Goal: Information Seeking & Learning: Learn about a topic

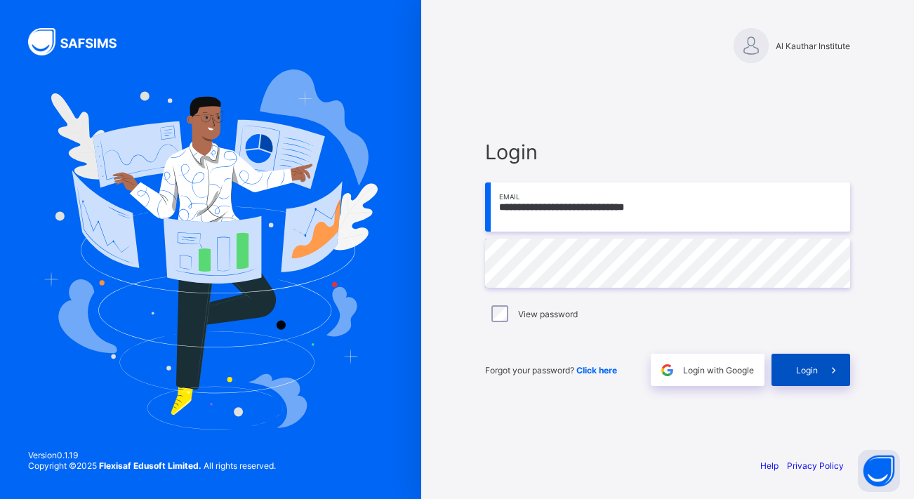
click at [836, 372] on icon at bounding box center [834, 370] width 15 height 13
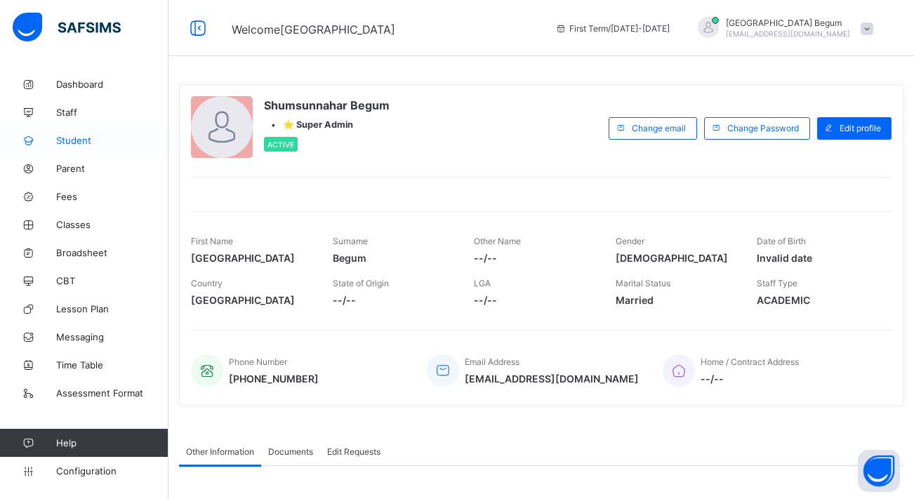
click at [88, 133] on link "Student" at bounding box center [84, 140] width 169 height 28
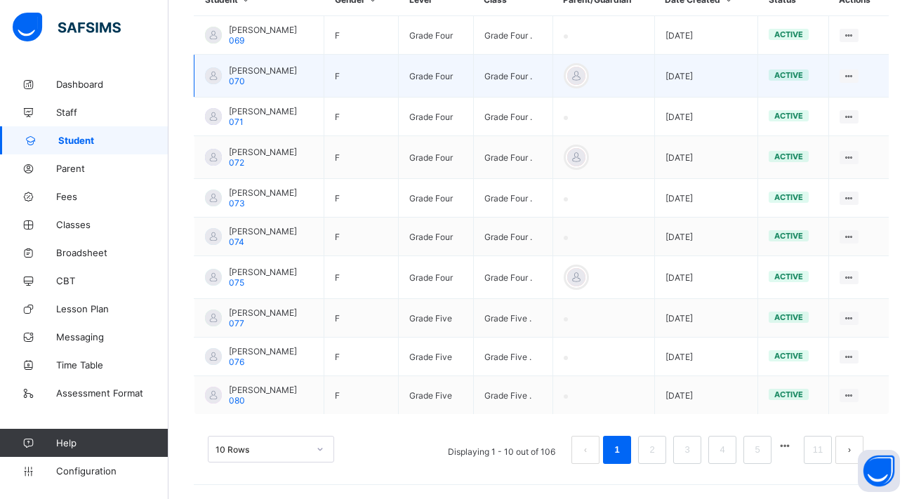
scroll to position [365, 0]
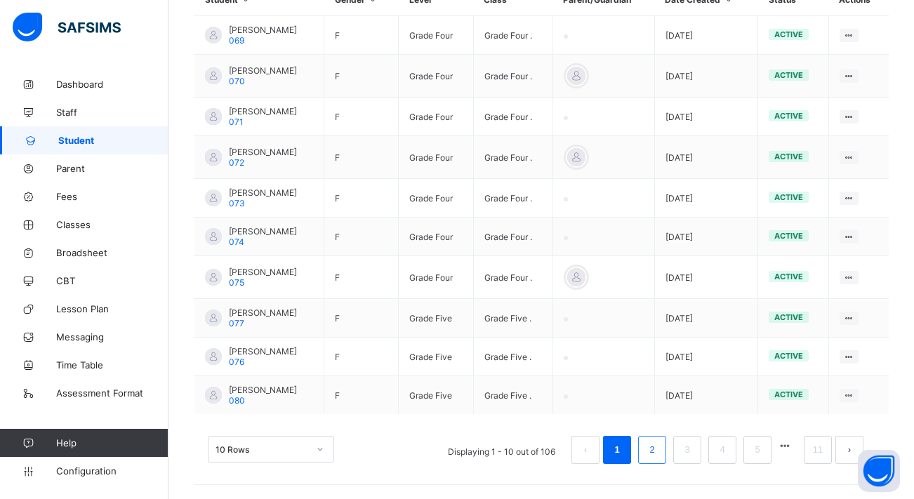
click at [652, 454] on link "2" at bounding box center [651, 450] width 13 height 18
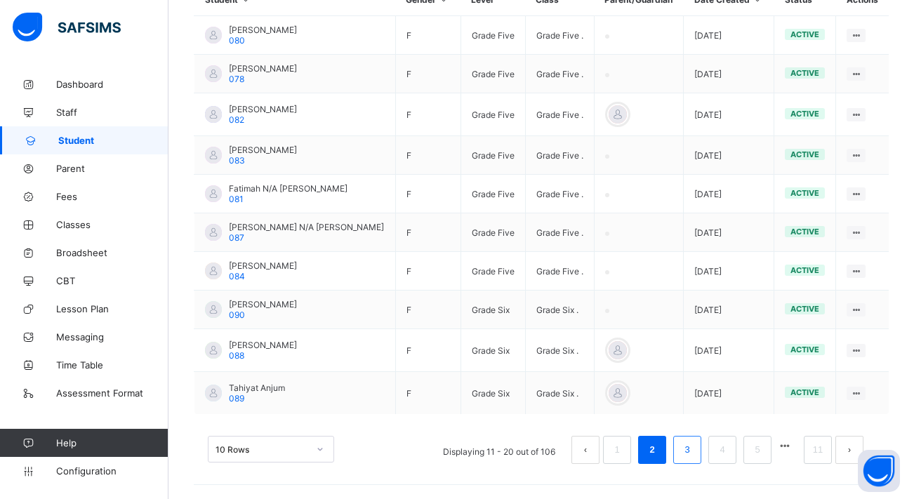
click at [688, 450] on link "3" at bounding box center [687, 450] width 13 height 18
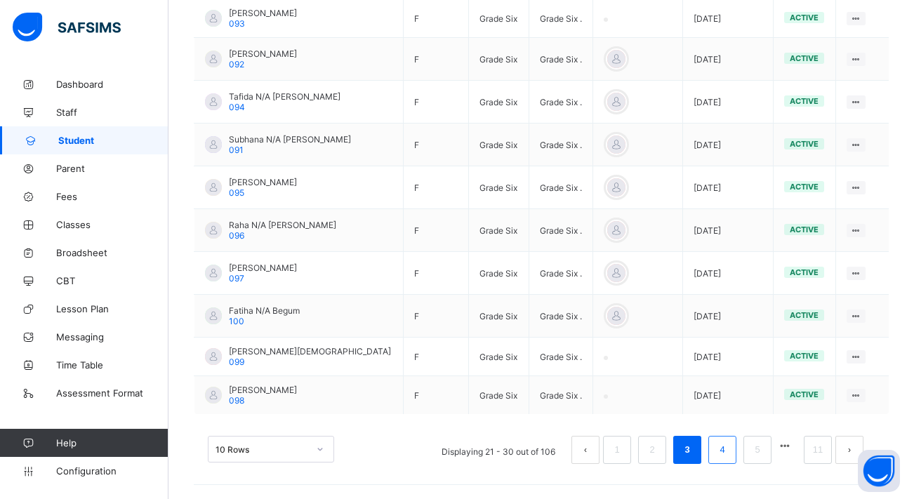
click at [724, 457] on link "4" at bounding box center [722, 450] width 13 height 18
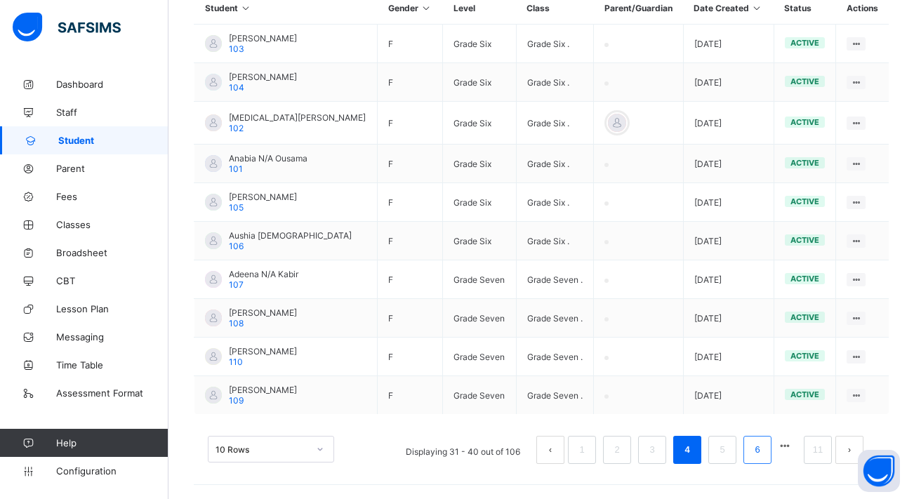
scroll to position [357, 0]
click at [728, 456] on link "5" at bounding box center [722, 450] width 13 height 18
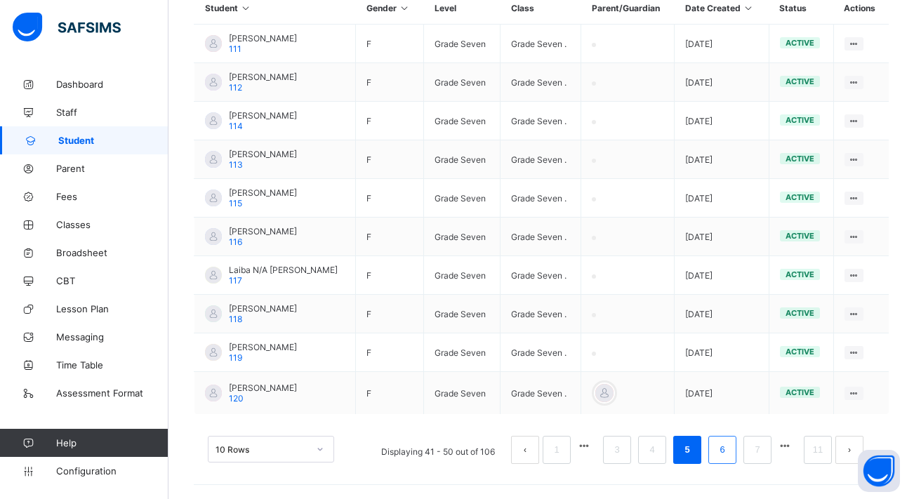
click at [722, 454] on link "6" at bounding box center [722, 450] width 13 height 18
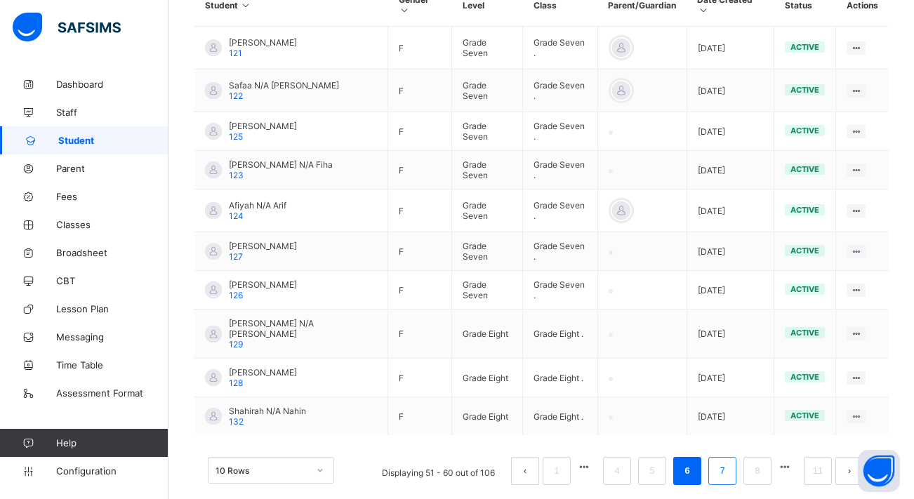
click at [727, 462] on link "7" at bounding box center [722, 471] width 13 height 18
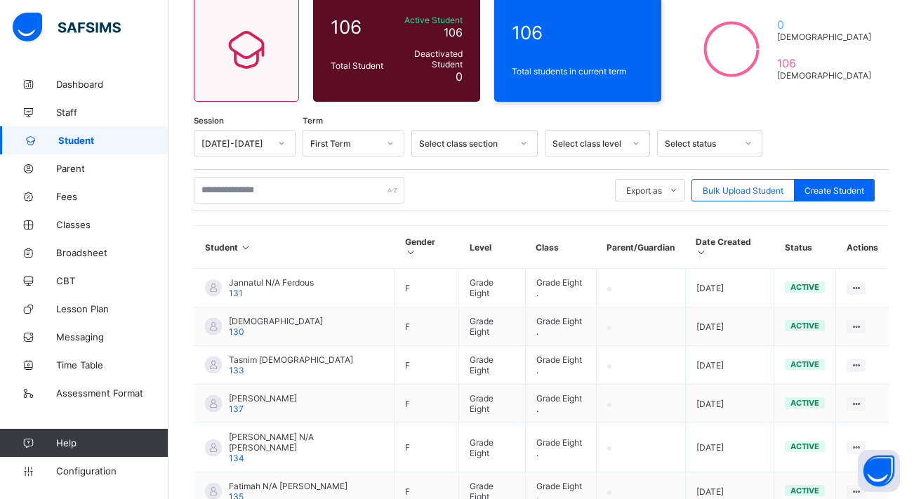
click at [471, 147] on div "Select class section" at bounding box center [465, 143] width 93 height 11
click at [577, 145] on div "Select class level" at bounding box center [589, 143] width 72 height 11
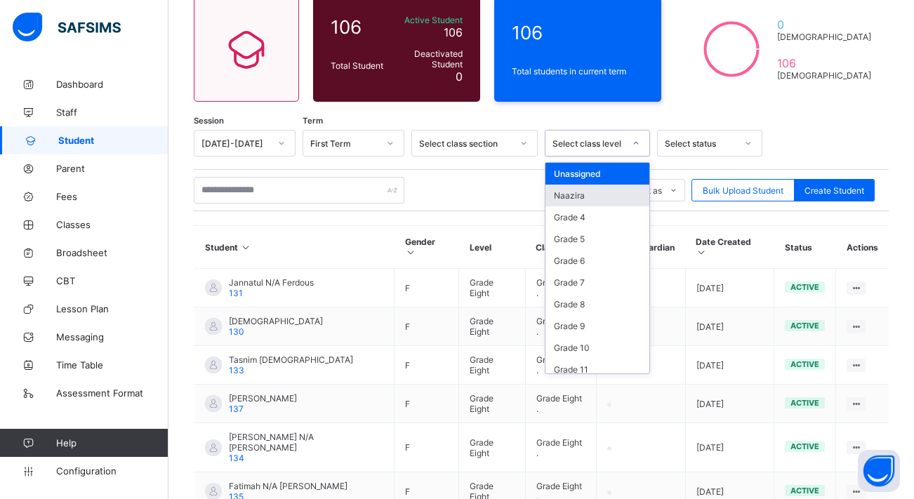
click at [589, 200] on div "Naazira" at bounding box center [598, 196] width 104 height 22
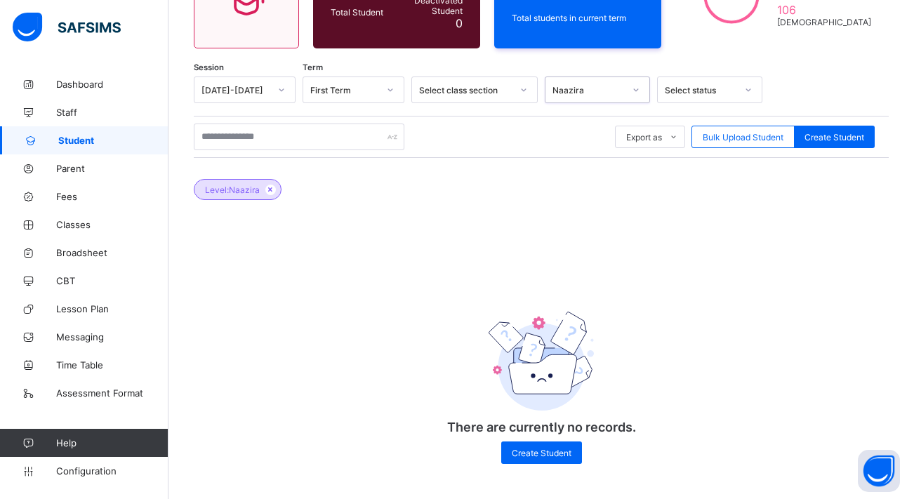
scroll to position [176, 0]
click at [277, 84] on div at bounding box center [282, 90] width 24 height 22
click at [348, 68] on div "Student 106 Total Student Active Student 106 Deactivated Student 0 106 Total st…" at bounding box center [542, 196] width 746 height 605
click at [358, 83] on div "First Term" at bounding box center [340, 90] width 74 height 20
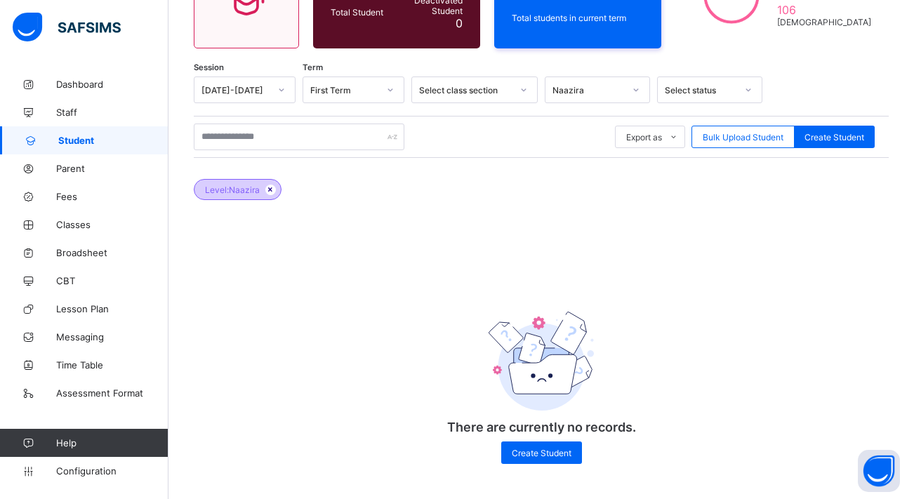
click at [269, 190] on icon at bounding box center [271, 189] width 12 height 8
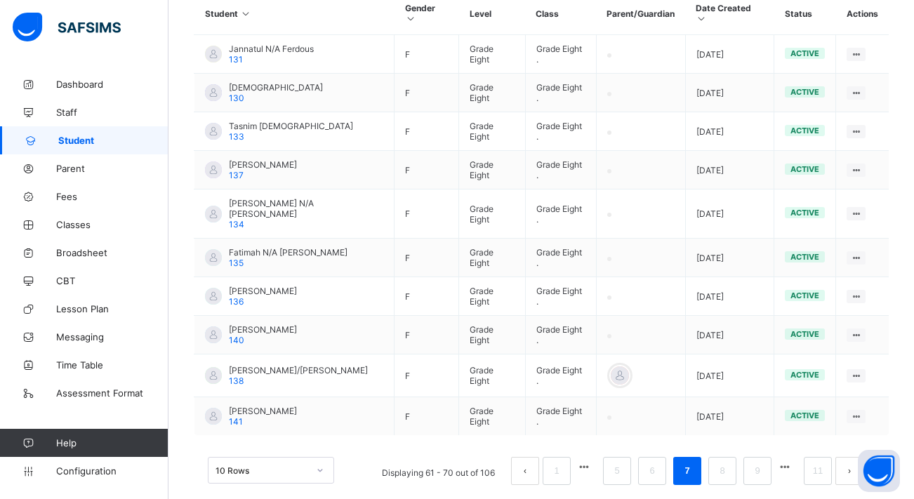
click at [521, 457] on button "prev page" at bounding box center [525, 471] width 28 height 28
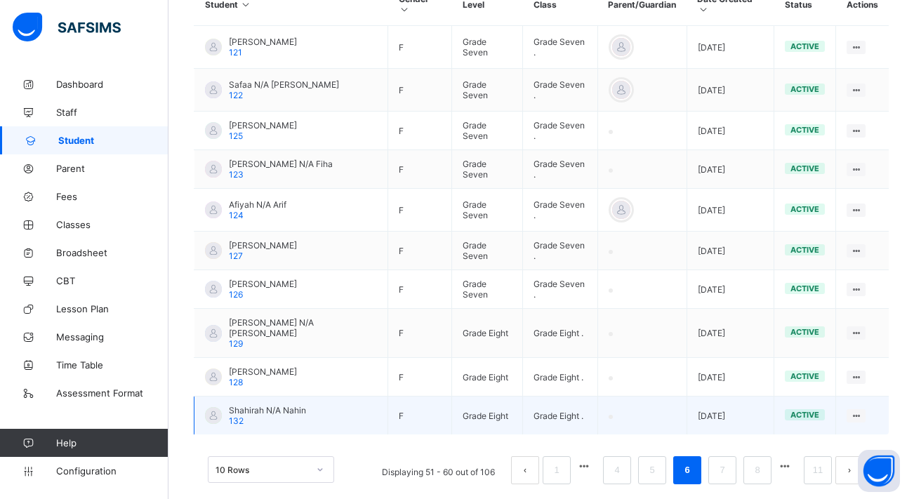
scroll to position [365, 0]
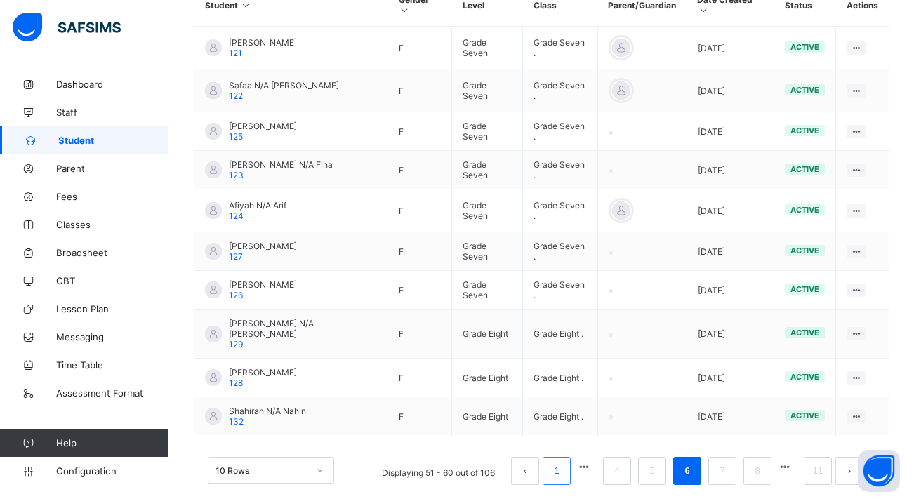
click at [570, 457] on li "1" at bounding box center [557, 471] width 28 height 28
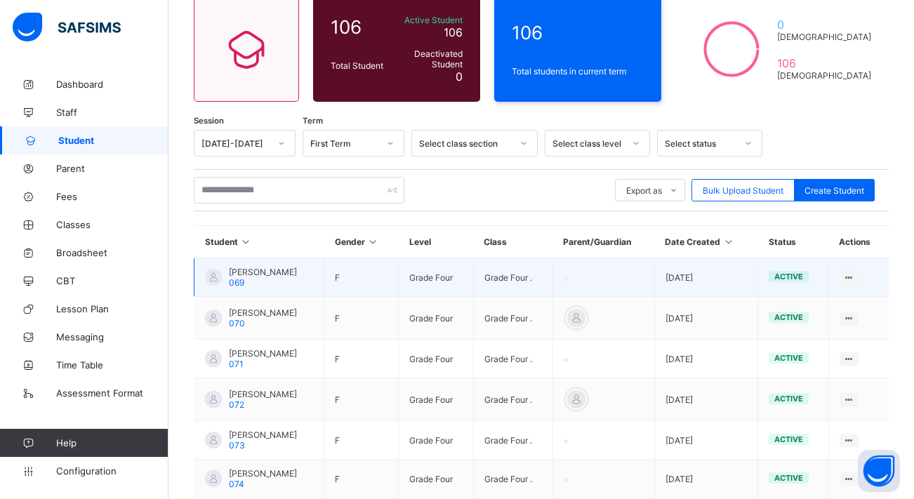
scroll to position [297, 0]
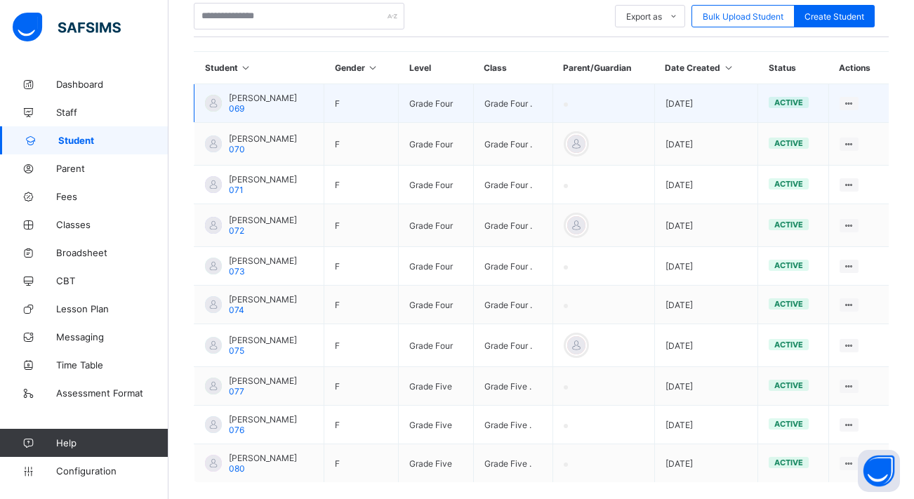
click at [250, 101] on span "[PERSON_NAME]" at bounding box center [263, 98] width 68 height 11
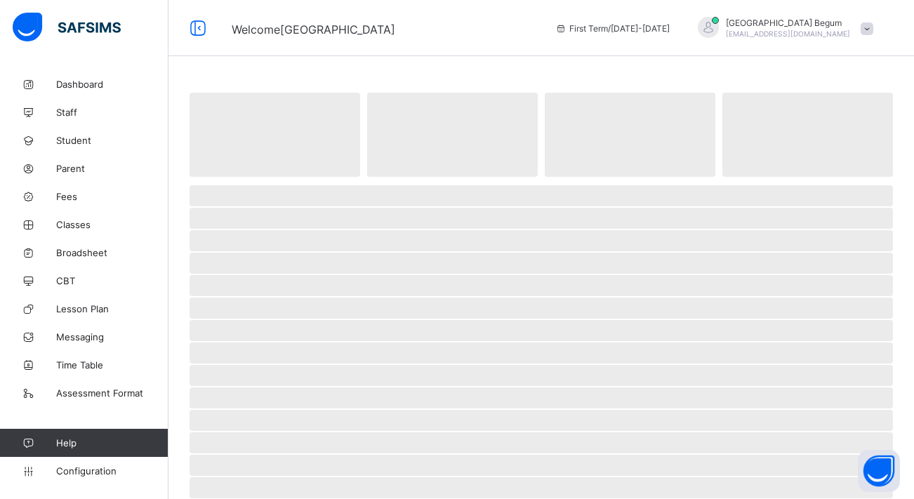
select select "****"
select select "*"
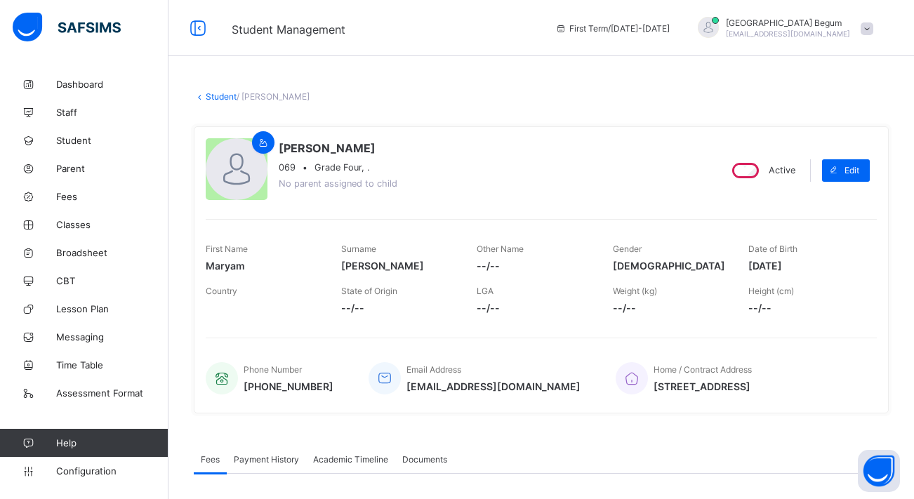
click at [213, 96] on link "Student" at bounding box center [221, 96] width 31 height 11
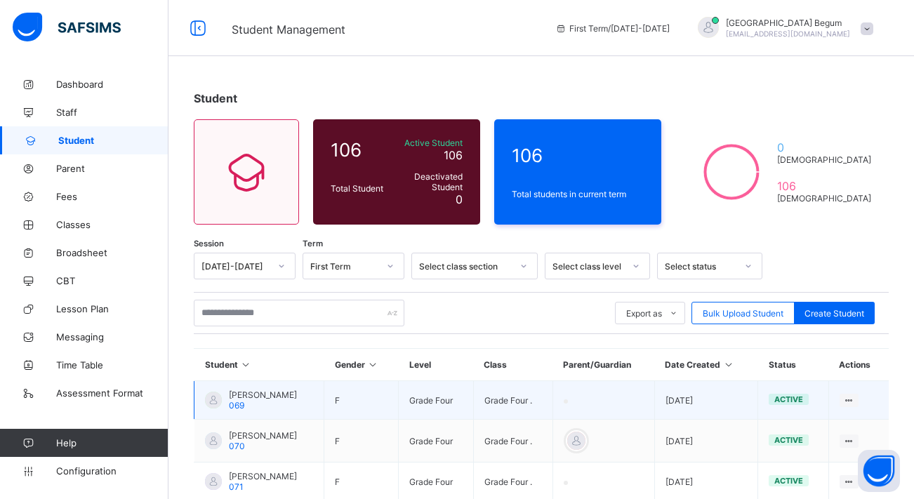
click at [269, 407] on div "[PERSON_NAME] 069" at bounding box center [263, 400] width 68 height 21
select select "****"
select select "*"
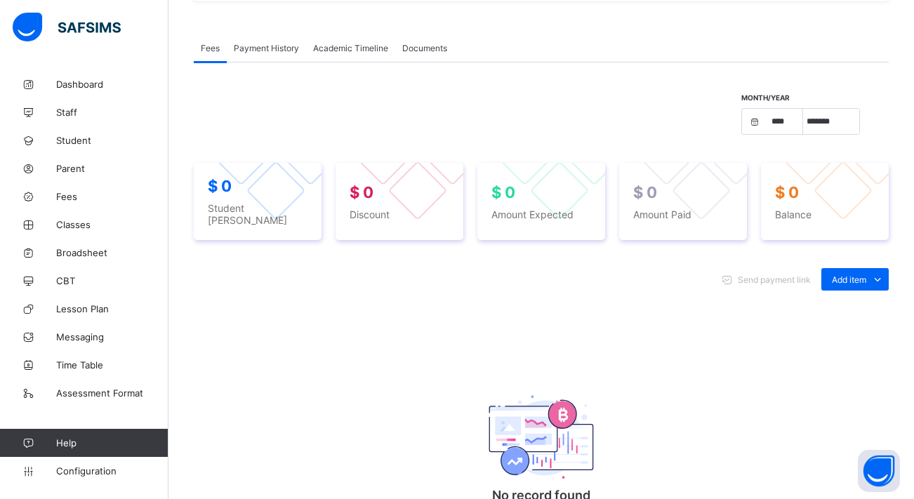
scroll to position [412, 0]
click at [86, 221] on span "Classes" at bounding box center [112, 224] width 112 height 11
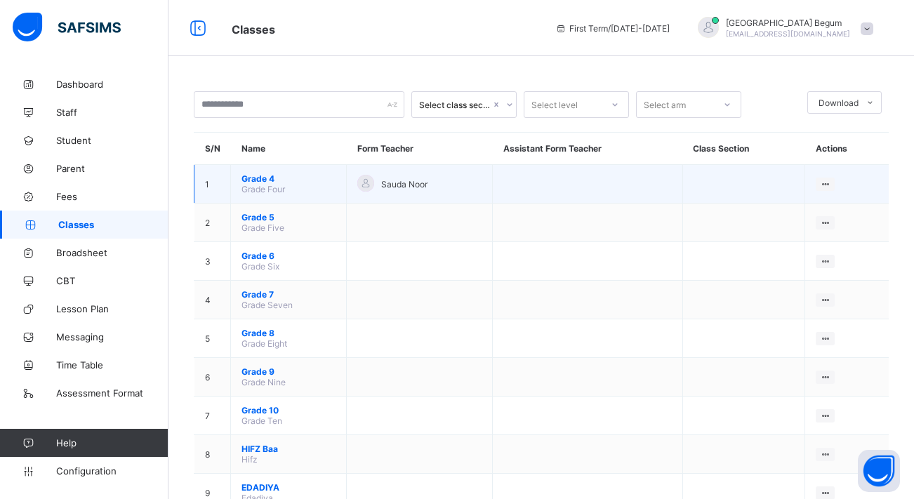
click at [265, 178] on span "Grade 4" at bounding box center [289, 178] width 94 height 11
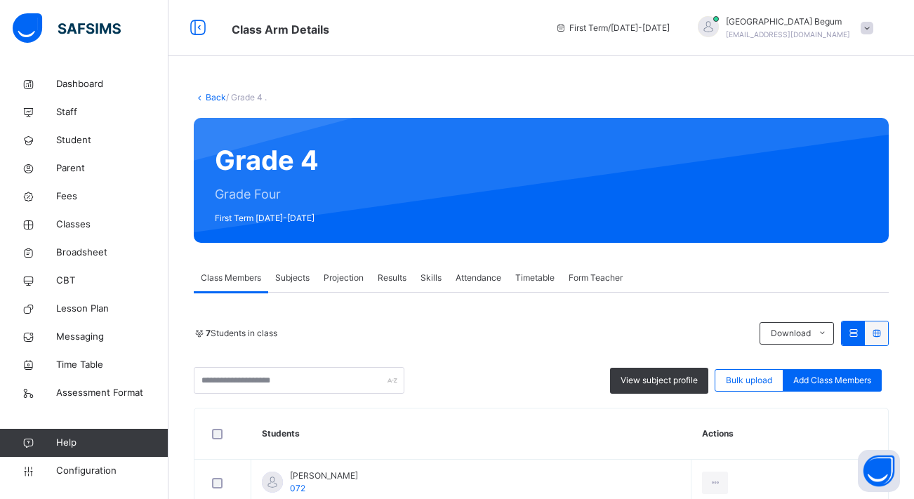
click at [204, 98] on icon at bounding box center [200, 97] width 12 height 11
click at [216, 97] on link "Back" at bounding box center [216, 97] width 20 height 11
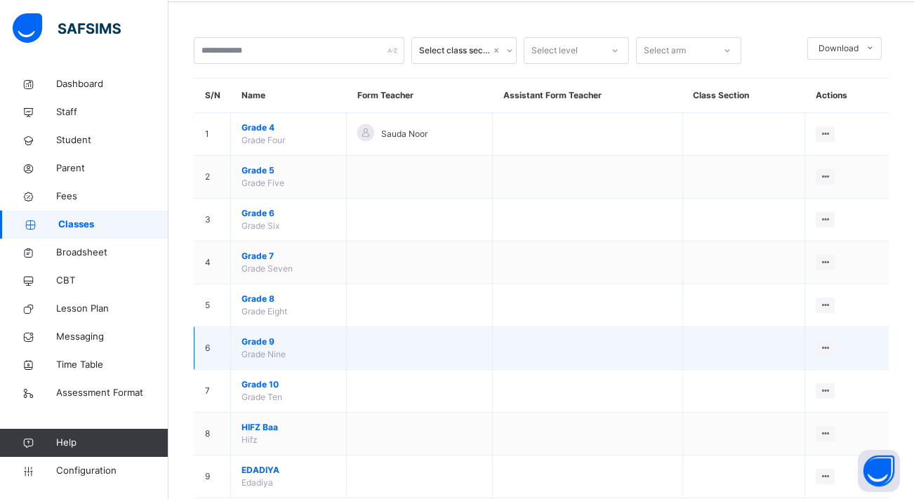
scroll to position [53, 0]
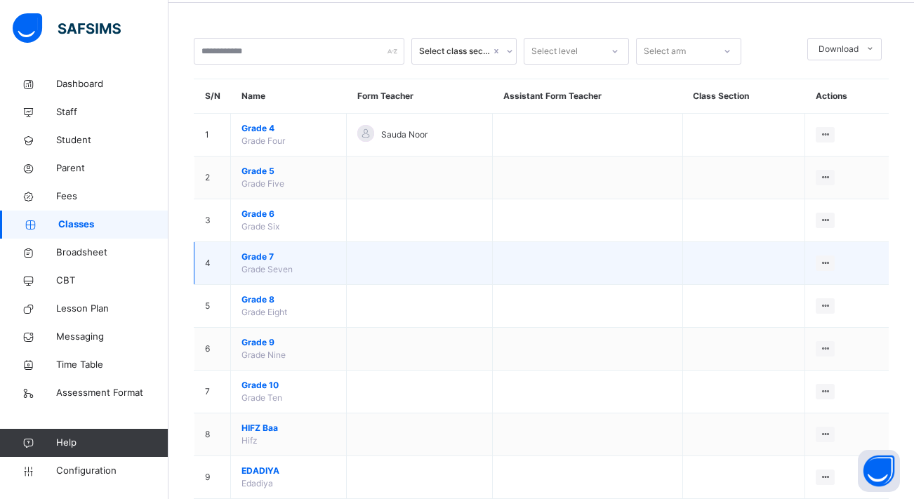
click at [270, 254] on span "Grade 7" at bounding box center [289, 257] width 94 height 13
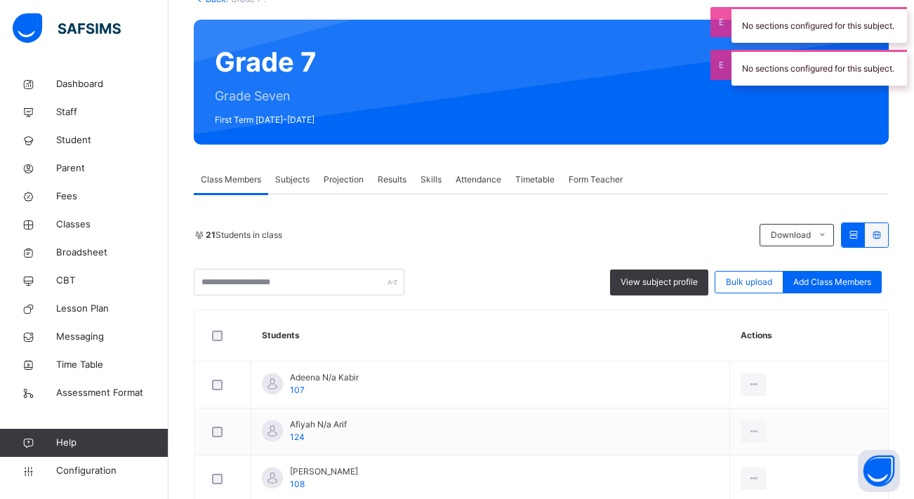
scroll to position [106, 0]
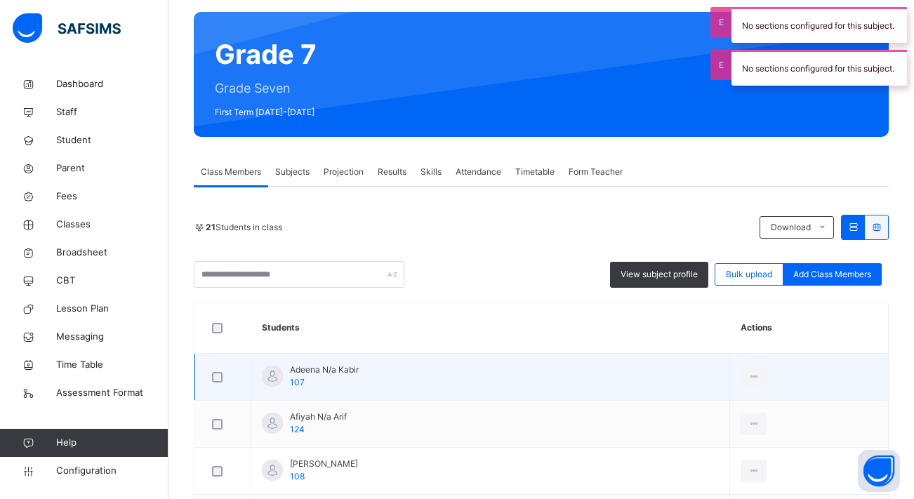
click at [319, 375] on span "Adeena N/a Kabir" at bounding box center [324, 370] width 69 height 13
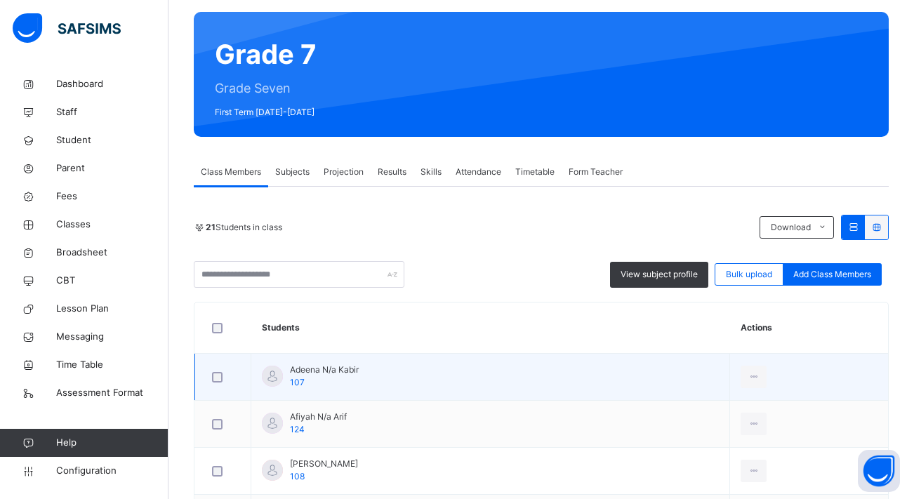
click at [316, 372] on span "Adeena N/a Kabir" at bounding box center [324, 370] width 69 height 13
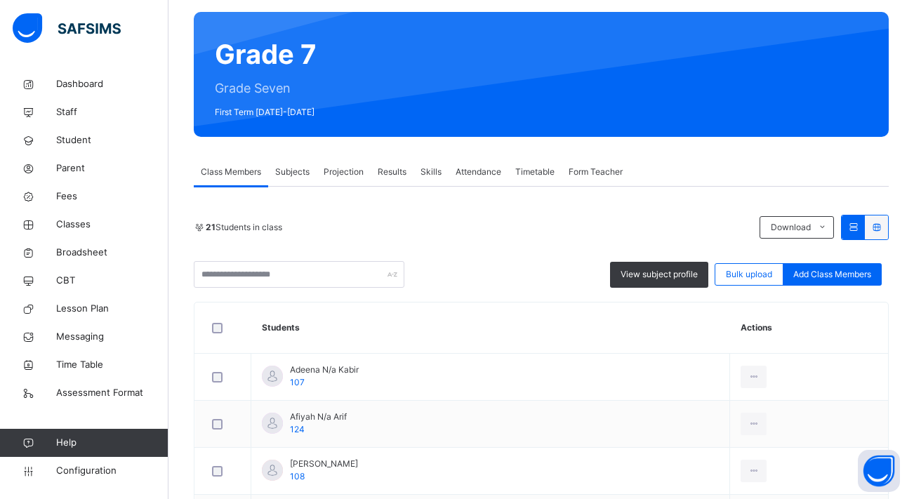
click at [293, 176] on span "Subjects" at bounding box center [292, 172] width 34 height 13
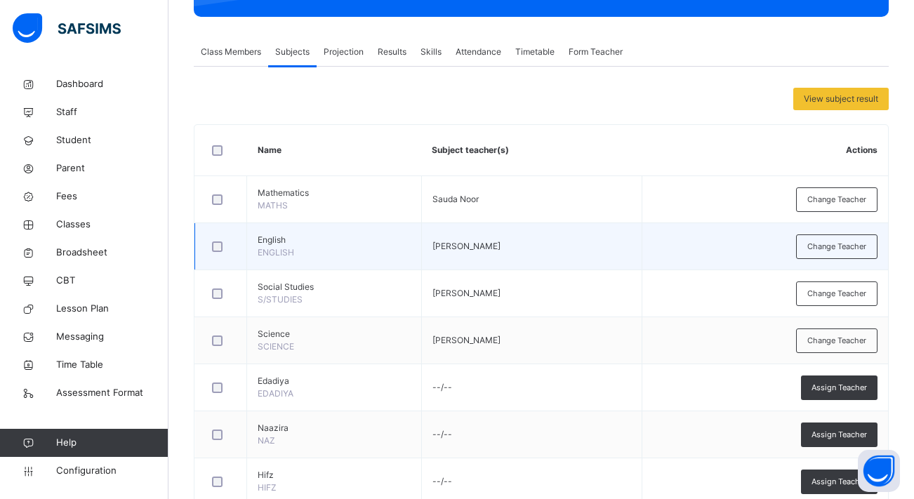
scroll to position [227, 0]
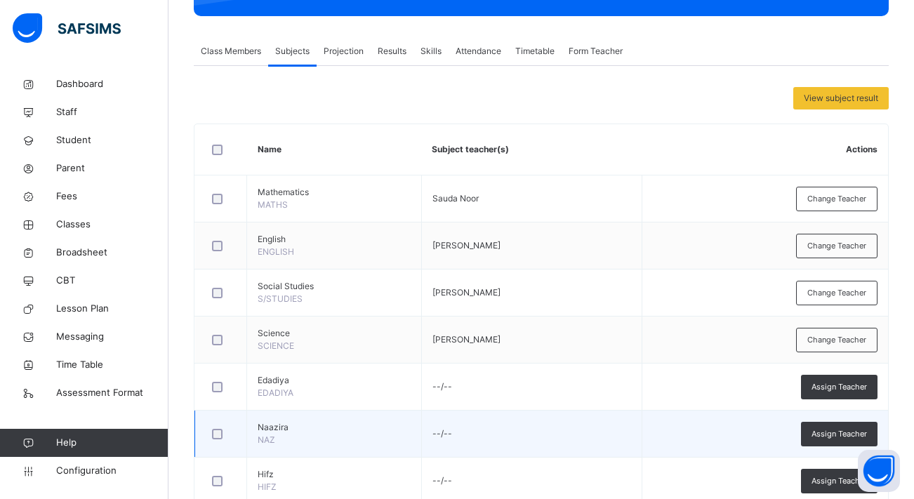
click at [280, 428] on span "Naazira" at bounding box center [334, 427] width 153 height 13
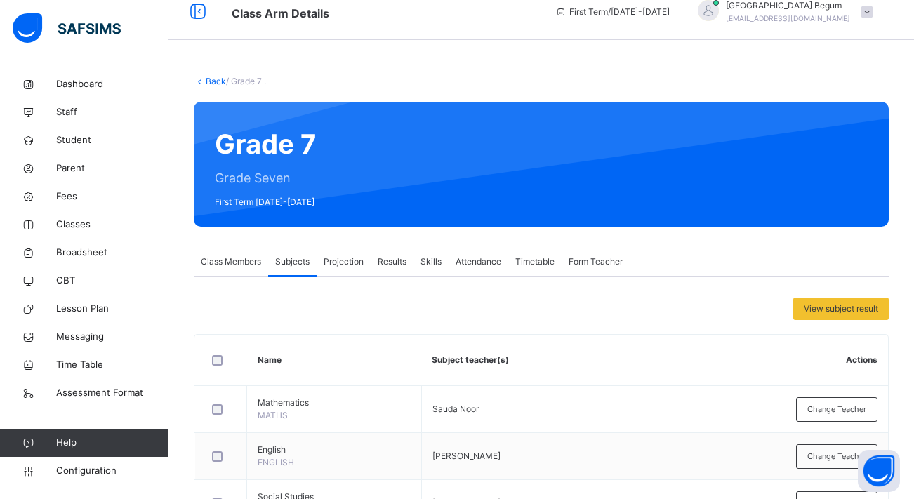
scroll to position [6, 0]
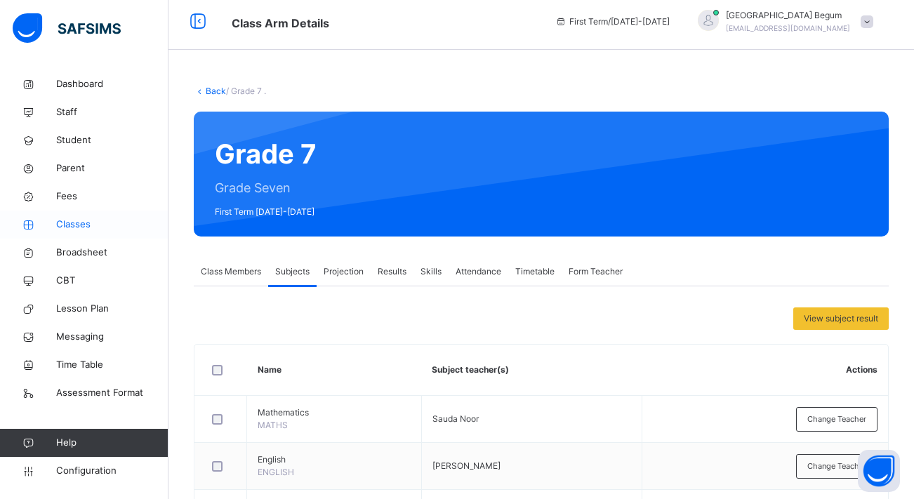
click at [64, 221] on span "Classes" at bounding box center [112, 225] width 112 height 14
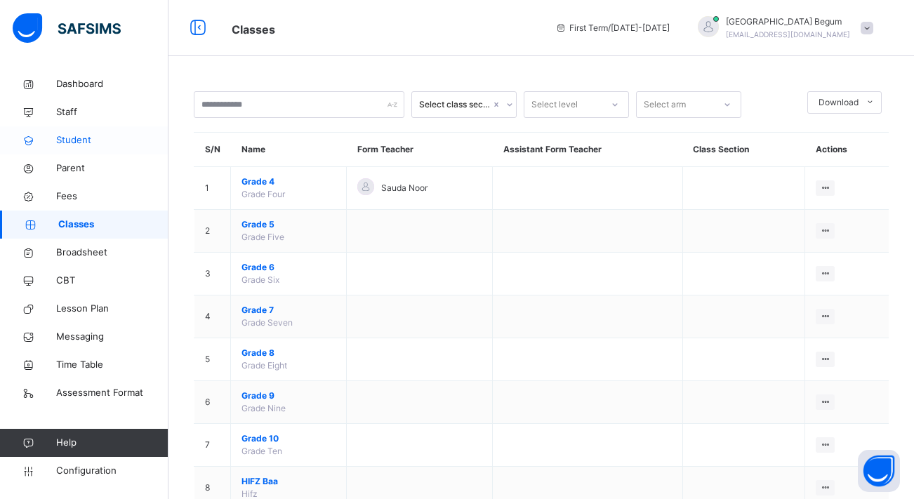
click at [79, 146] on span "Student" at bounding box center [112, 140] width 112 height 14
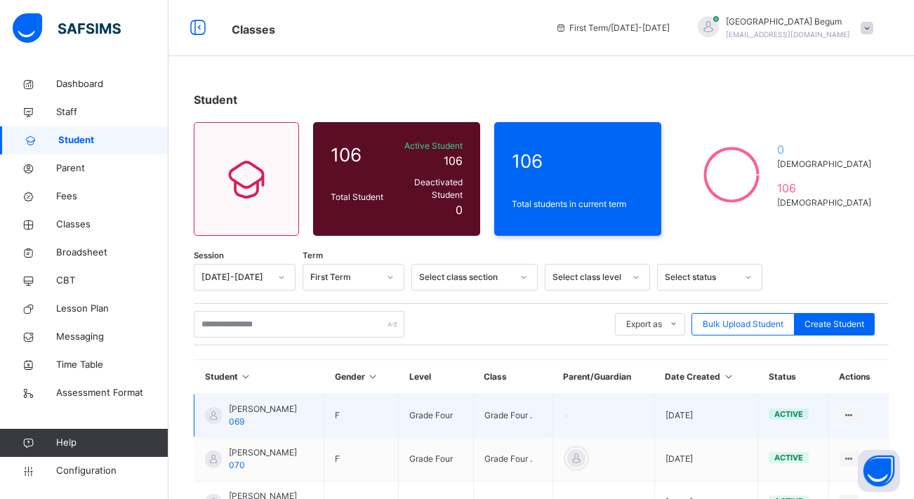
click at [258, 403] on span "[PERSON_NAME]" at bounding box center [263, 409] width 68 height 13
select select "****"
select select "*"
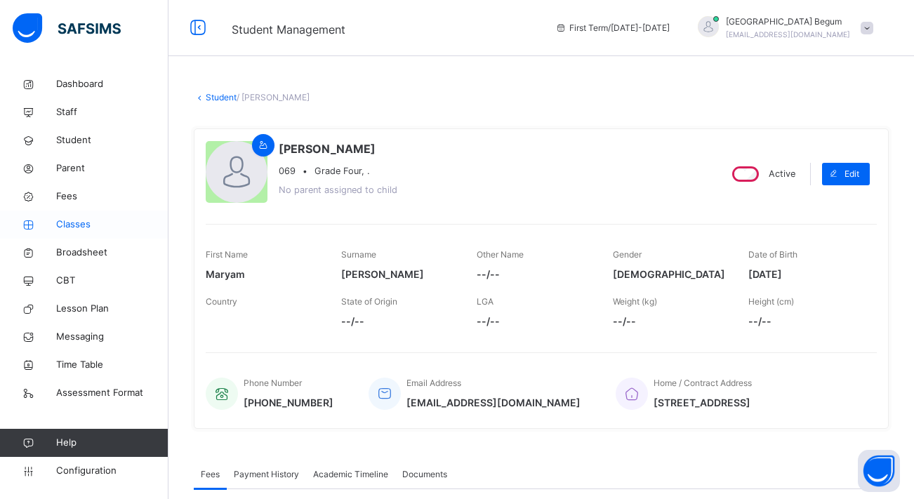
click at [70, 223] on span "Classes" at bounding box center [112, 225] width 112 height 14
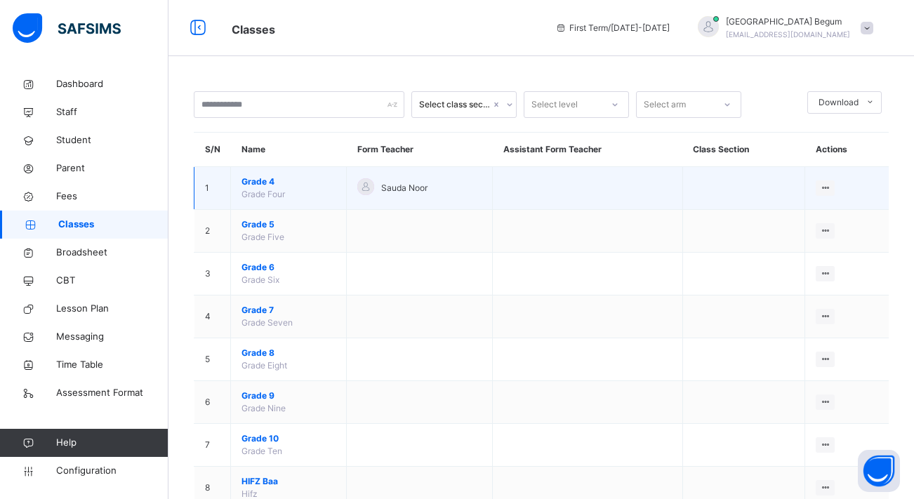
click at [270, 193] on span "Grade Four" at bounding box center [264, 194] width 44 height 11
click at [270, 184] on span "Grade 4" at bounding box center [289, 182] width 94 height 13
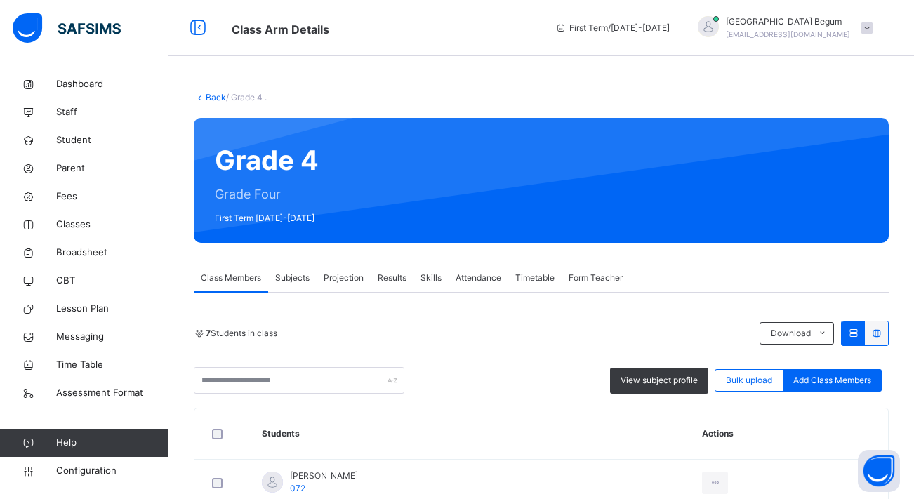
click at [291, 284] on div "Subjects" at bounding box center [292, 278] width 48 height 28
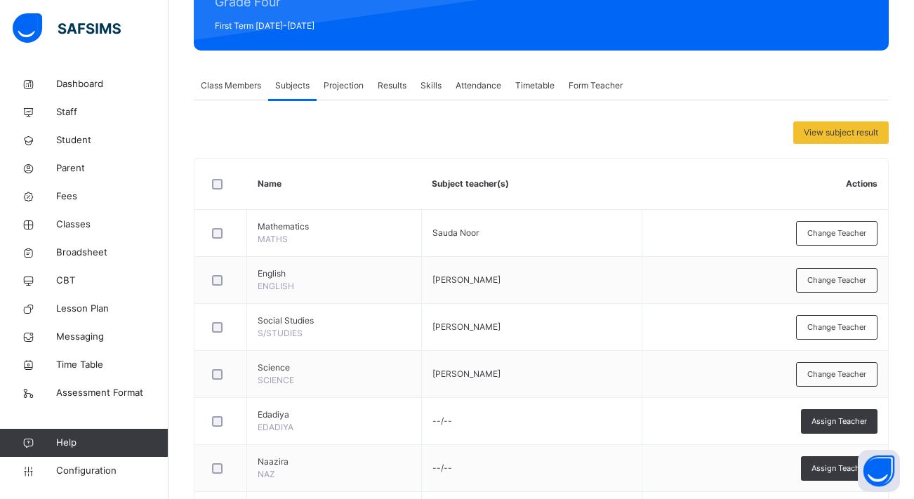
scroll to position [192, 0]
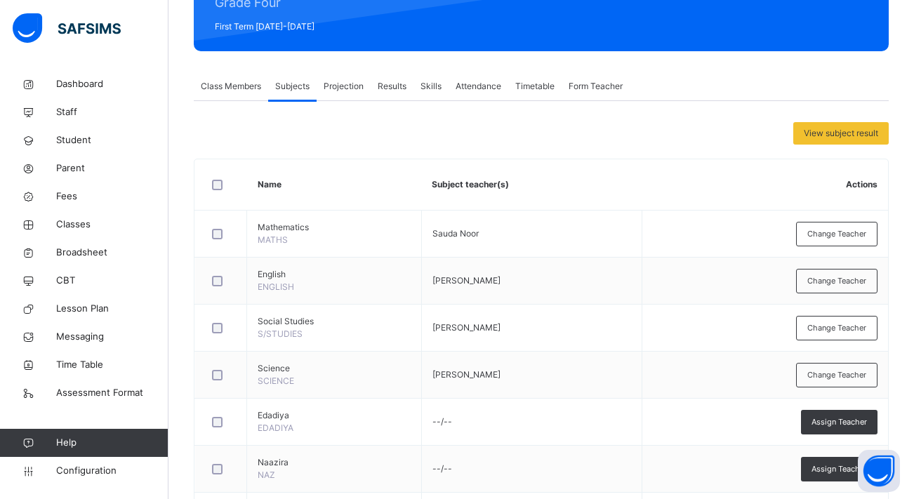
click at [240, 84] on span "Class Members" at bounding box center [231, 86] width 60 height 13
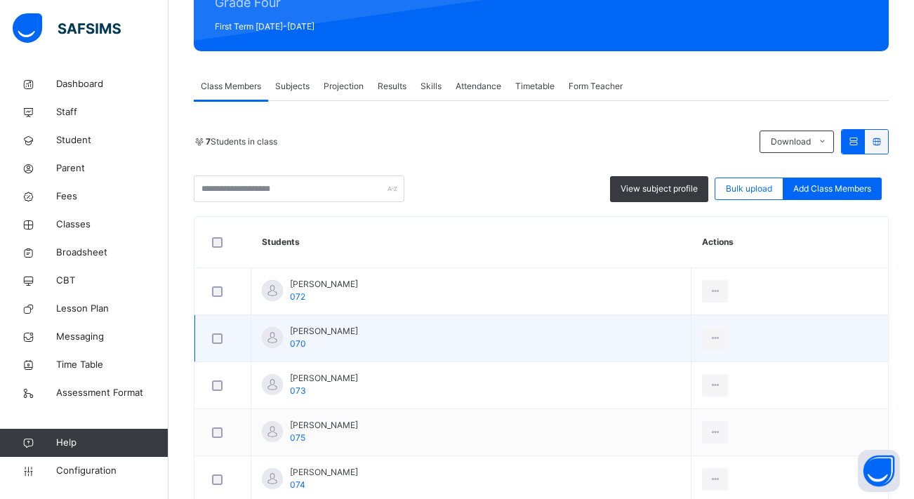
click at [321, 328] on span "[PERSON_NAME]" at bounding box center [324, 331] width 68 height 13
click at [298, 345] on span "070" at bounding box center [298, 344] width 16 height 11
click at [676, 366] on div "View Profile" at bounding box center [684, 370] width 76 height 14
select select "****"
select select "*"
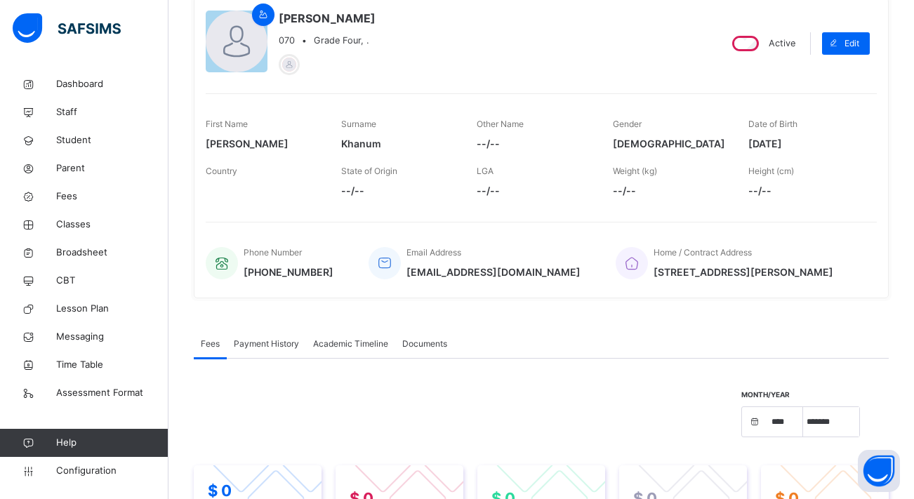
scroll to position [129, 0]
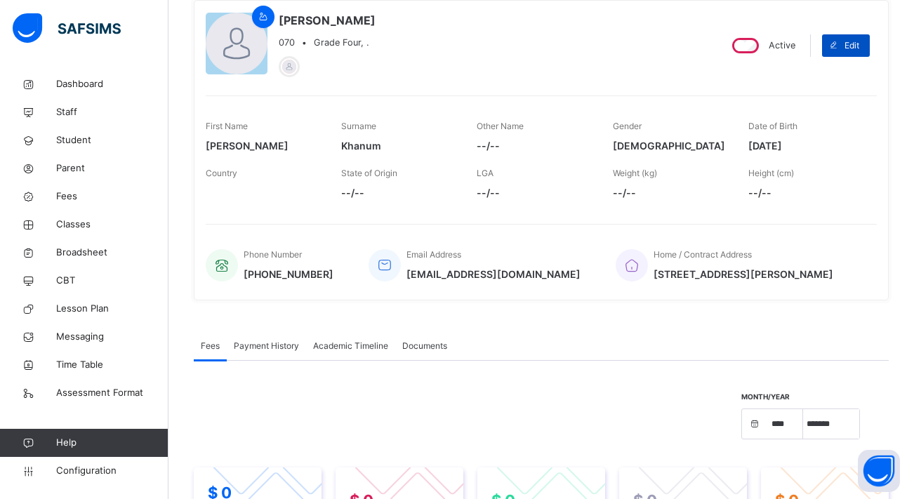
click at [837, 54] on span at bounding box center [833, 45] width 22 height 22
select select "**"
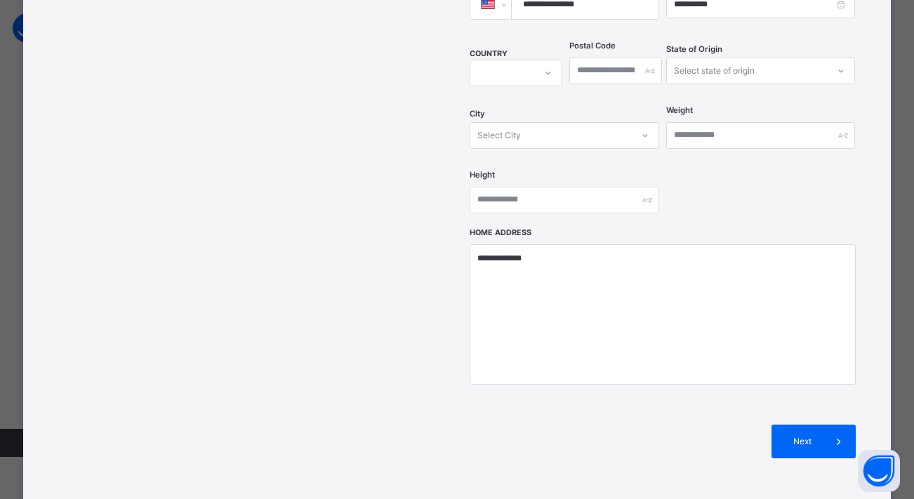
scroll to position [497, 0]
type input "****"
click at [783, 424] on div "Next" at bounding box center [814, 441] width 84 height 34
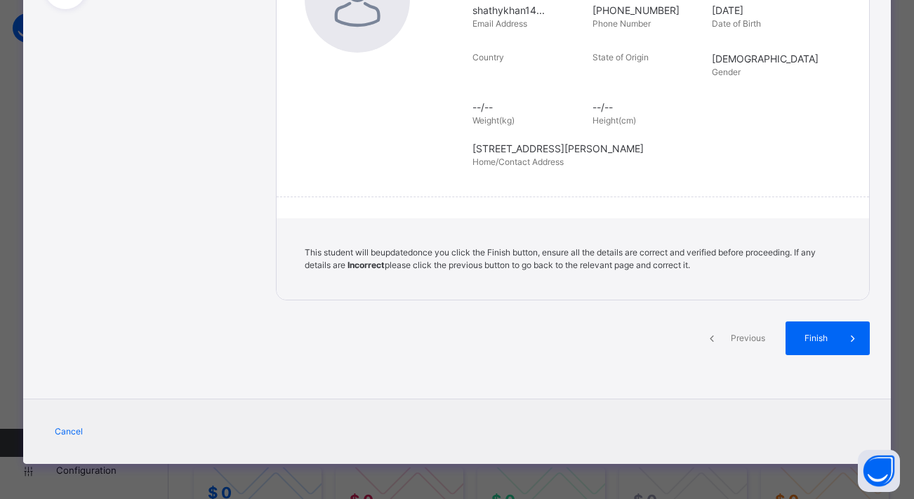
scroll to position [273, 0]
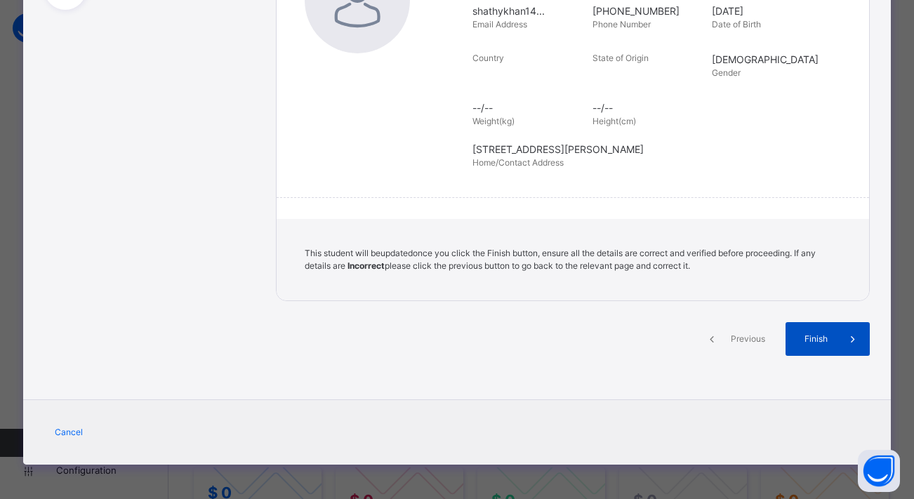
click at [813, 342] on span "Finish" at bounding box center [816, 339] width 40 height 13
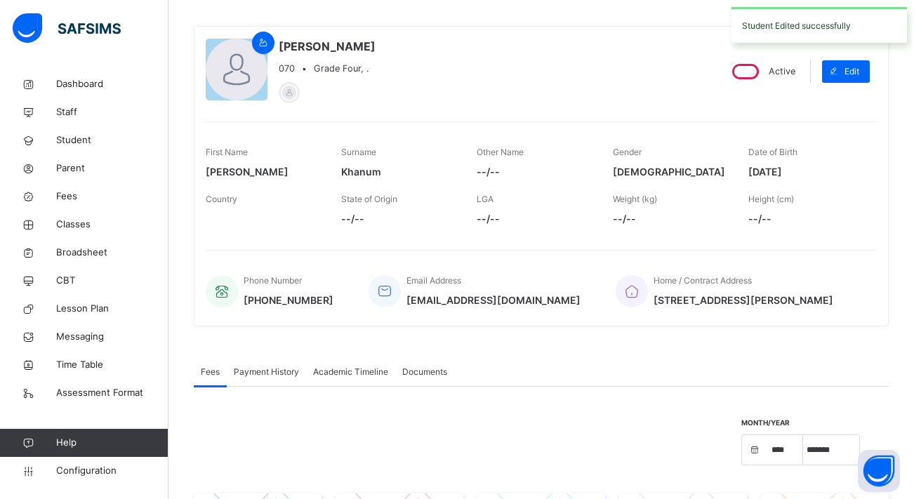
scroll to position [88, 0]
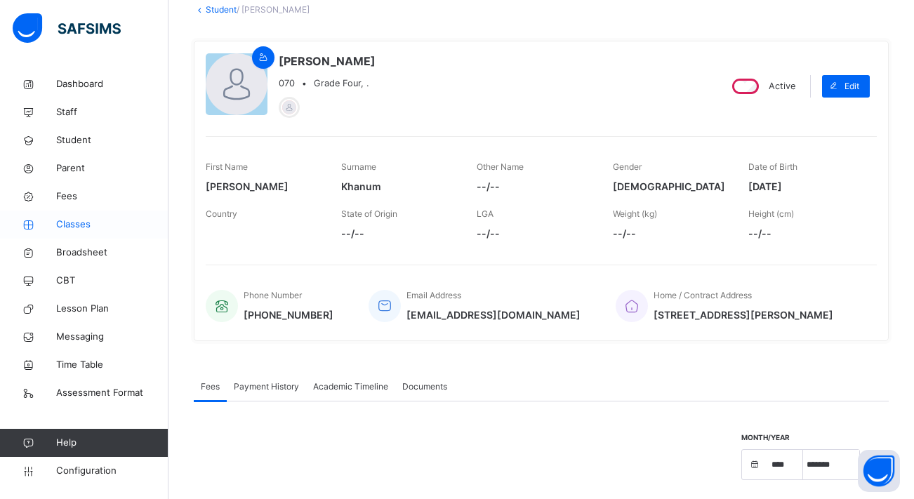
click at [81, 232] on link "Classes" at bounding box center [84, 225] width 169 height 28
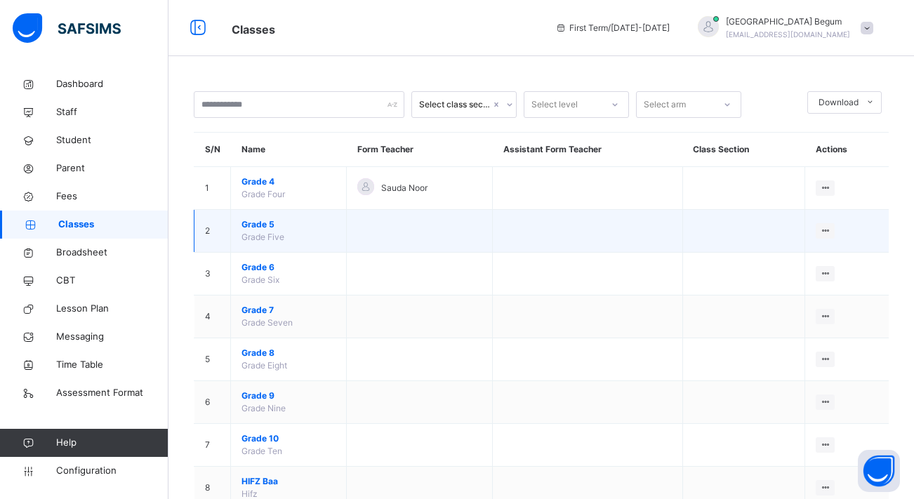
click at [262, 225] on span "Grade 5" at bounding box center [289, 224] width 94 height 13
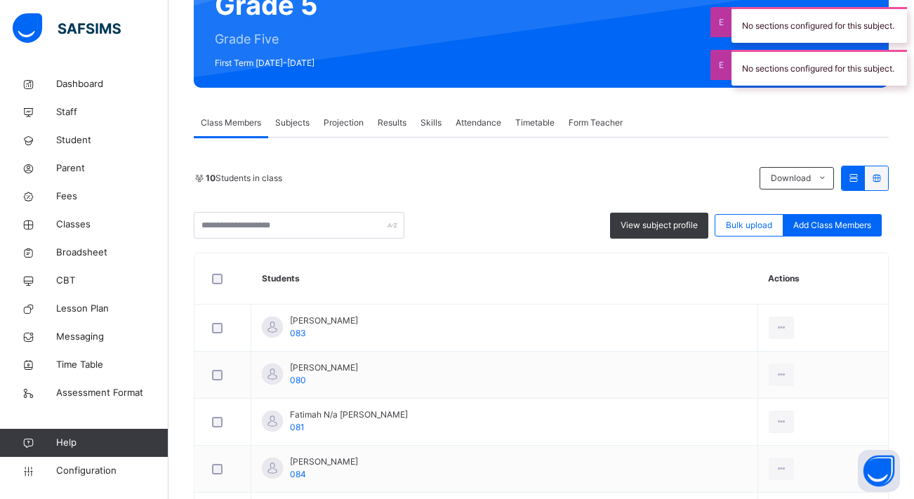
scroll to position [157, 0]
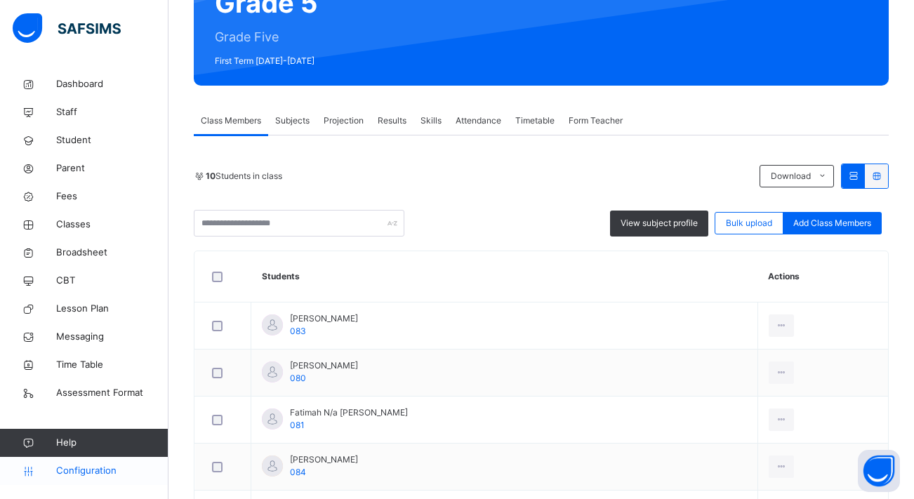
click at [75, 469] on span "Configuration" at bounding box center [112, 471] width 112 height 14
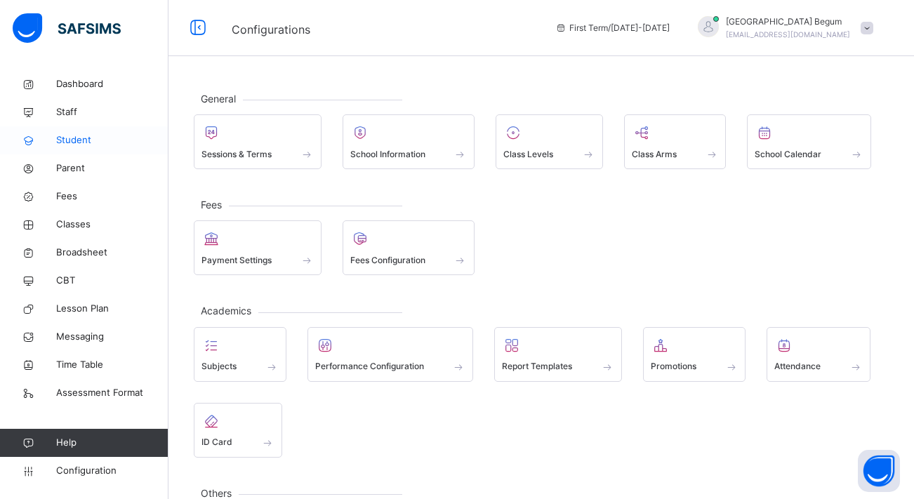
click at [113, 144] on span "Student" at bounding box center [112, 140] width 112 height 14
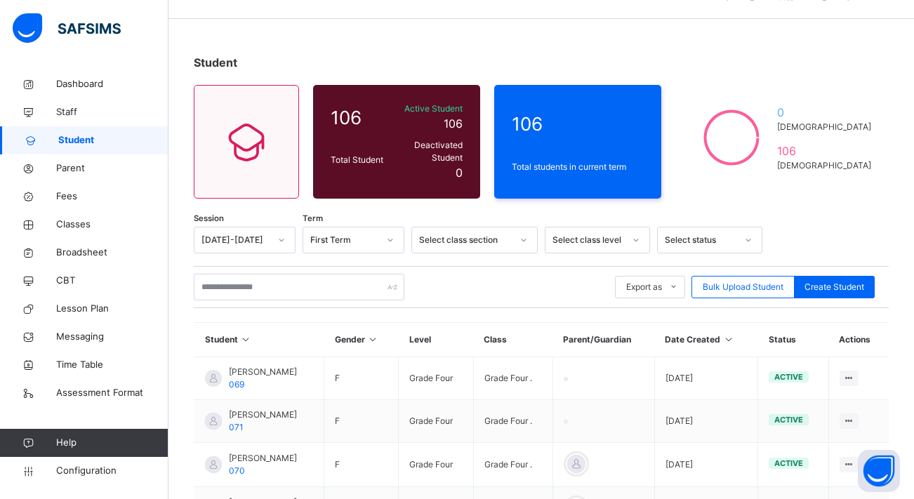
scroll to position [47, 0]
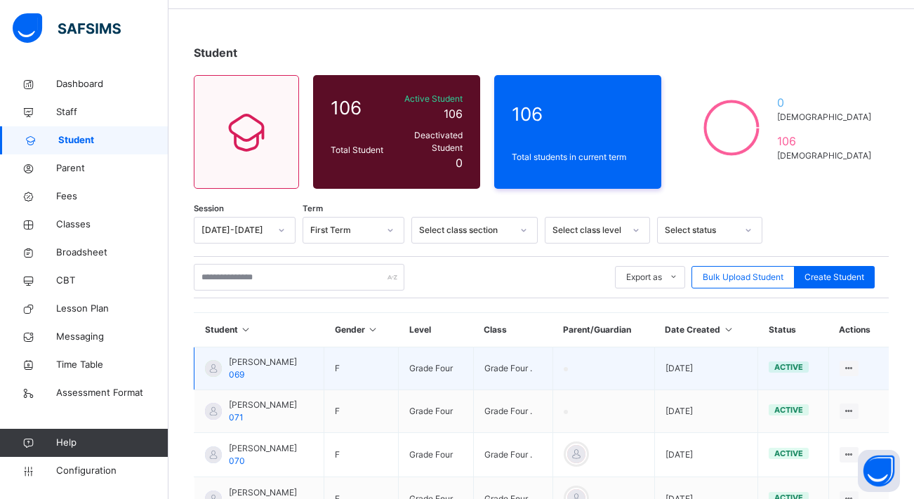
click at [244, 369] on span "069" at bounding box center [236, 374] width 15 height 11
select select "****"
select select "*"
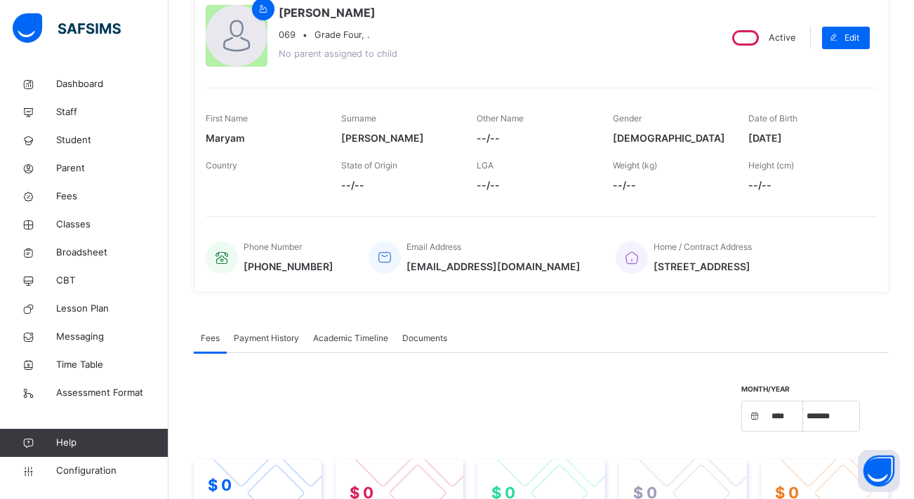
scroll to position [137, 0]
click at [338, 332] on span "Academic Timeline" at bounding box center [350, 338] width 75 height 13
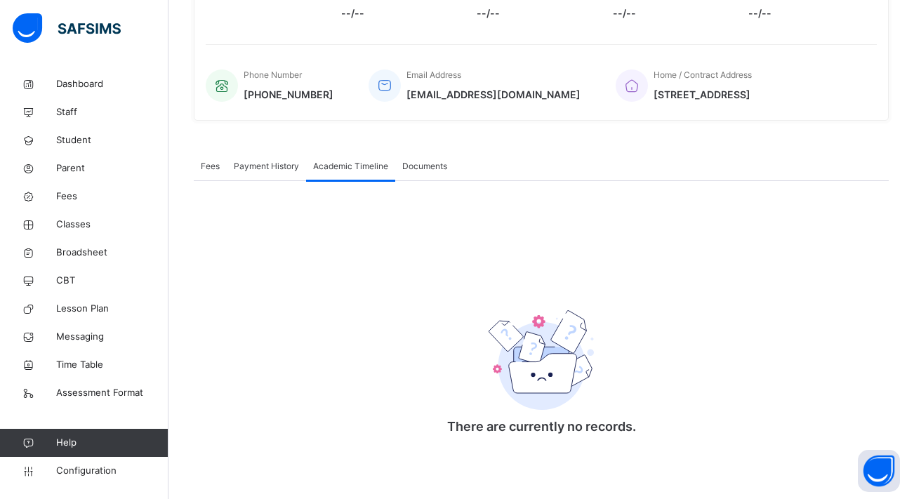
scroll to position [308, 0]
click at [422, 160] on div "Documents" at bounding box center [424, 167] width 59 height 28
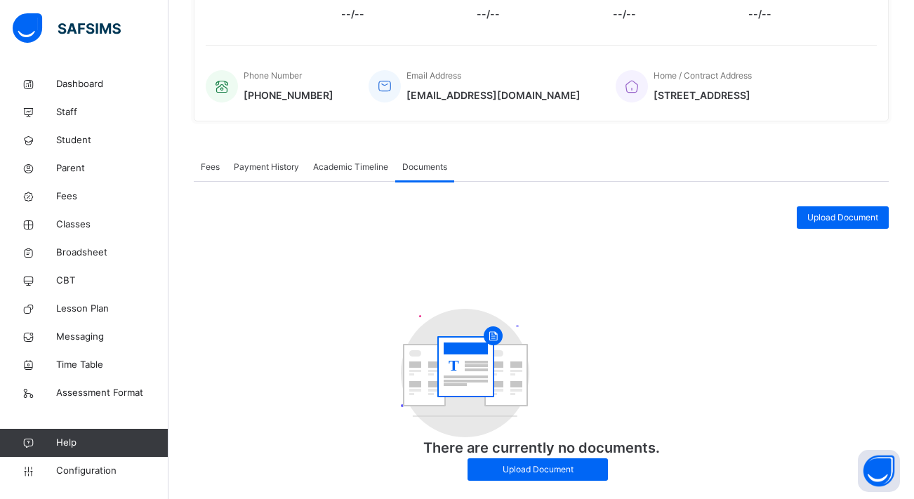
click at [288, 164] on span "Payment History" at bounding box center [266, 167] width 65 height 13
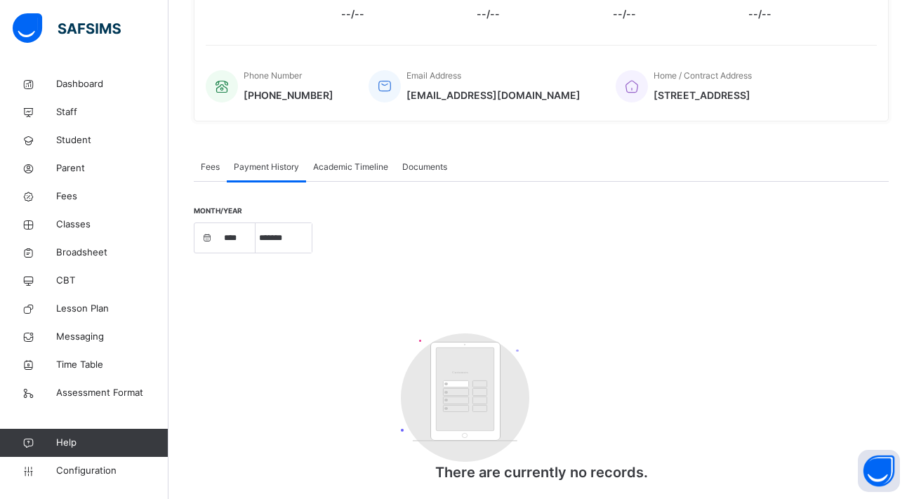
click at [329, 164] on span "Academic Timeline" at bounding box center [350, 167] width 75 height 13
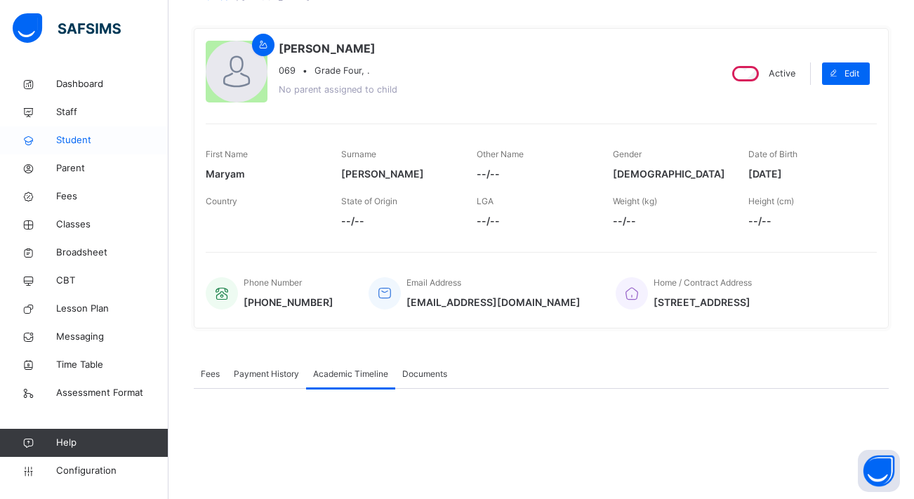
scroll to position [96, 0]
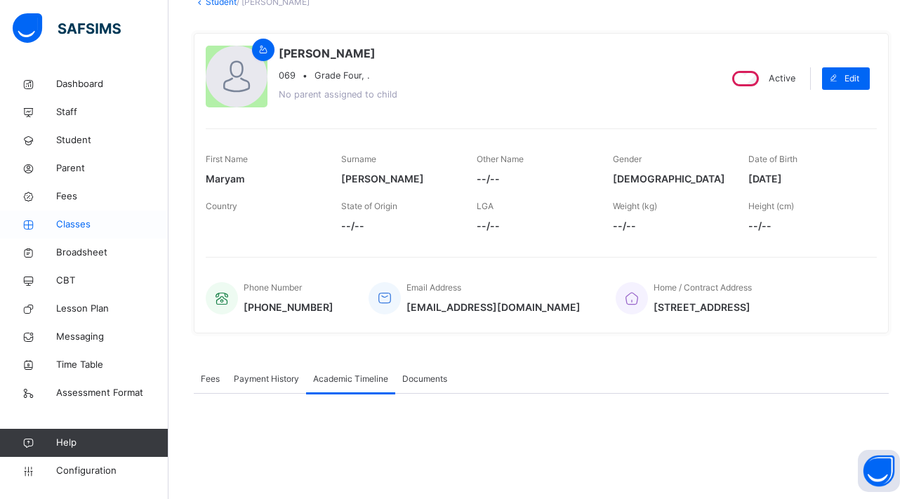
click at [67, 223] on span "Classes" at bounding box center [112, 225] width 112 height 14
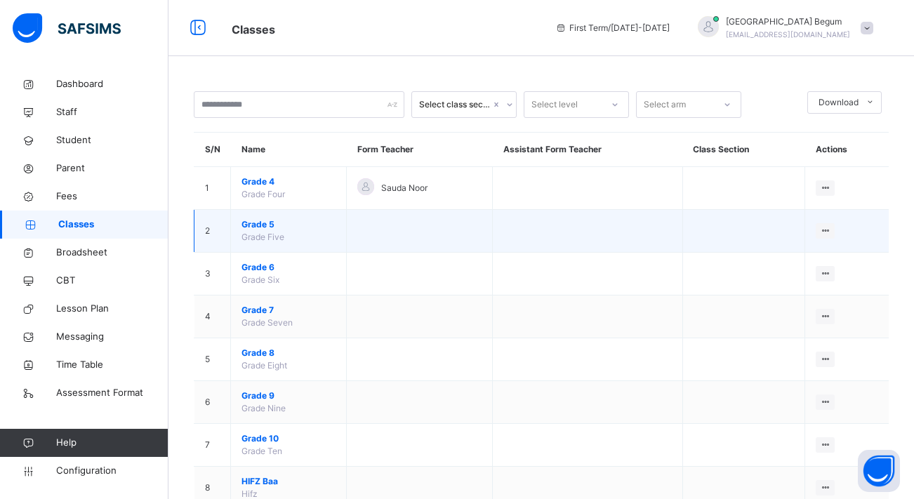
click at [256, 225] on span "Grade 5" at bounding box center [289, 224] width 94 height 13
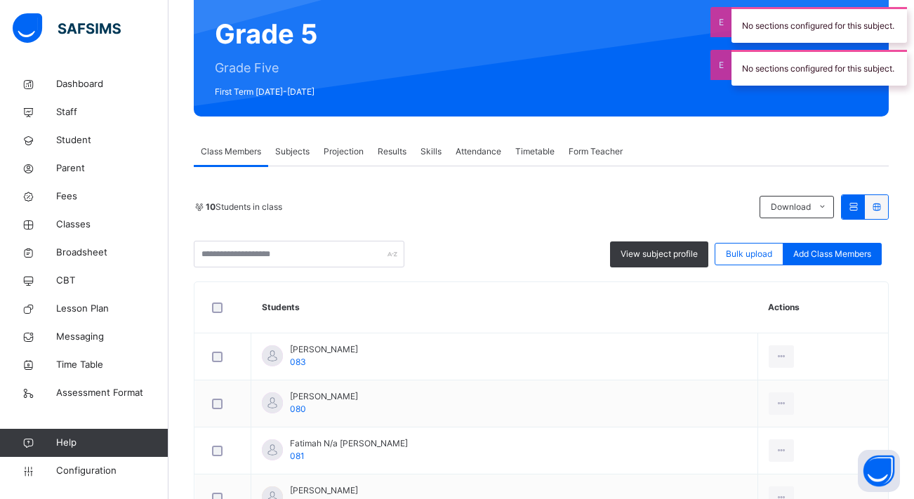
scroll to position [131, 0]
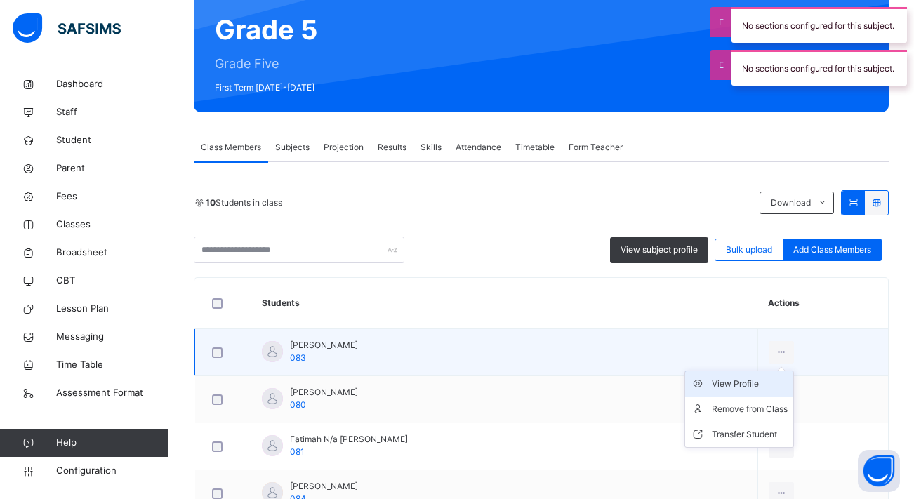
click at [712, 388] on div "View Profile" at bounding box center [750, 384] width 76 height 14
select select "****"
select select "*"
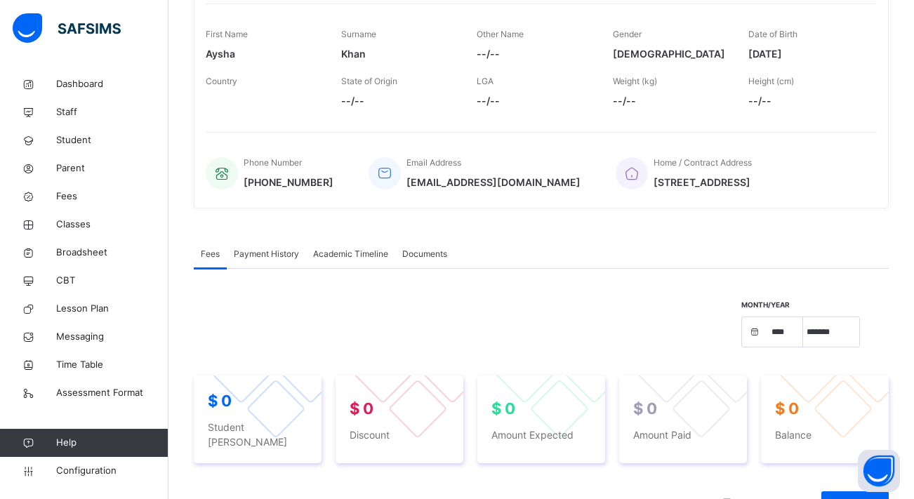
scroll to position [219, 0]
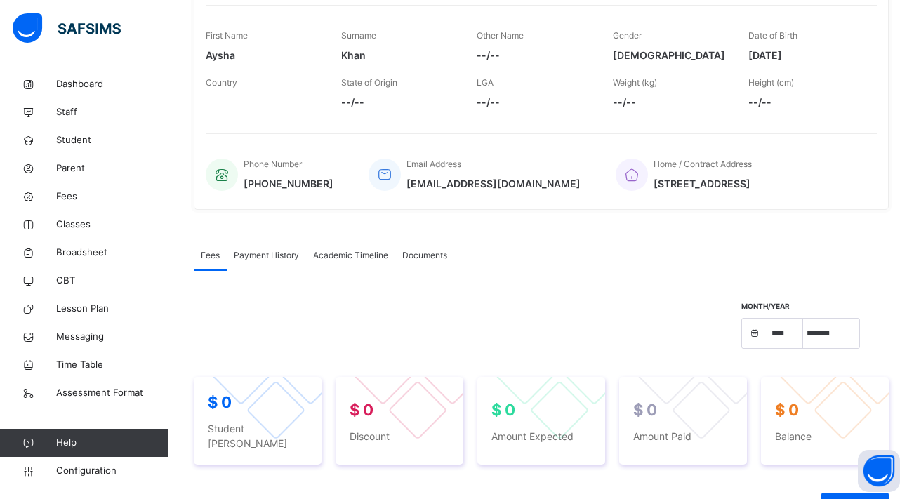
click at [339, 254] on span "Academic Timeline" at bounding box center [350, 255] width 75 height 13
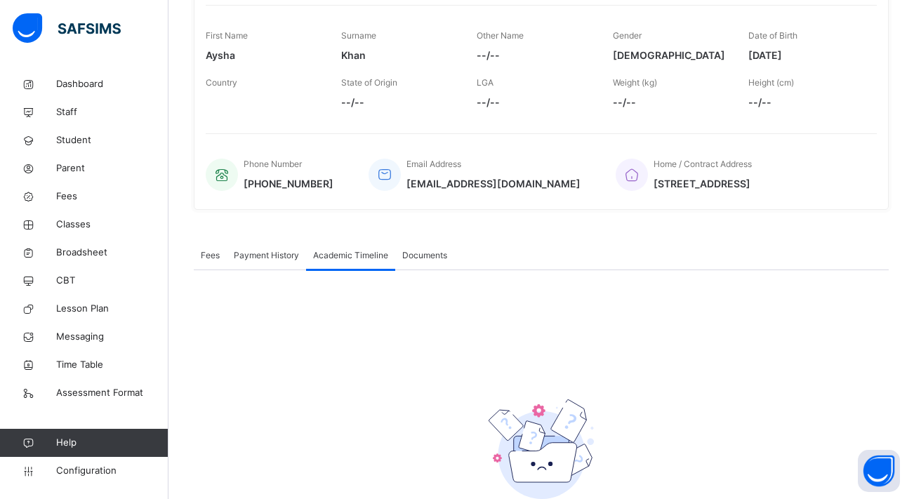
click at [420, 253] on span "Documents" at bounding box center [424, 255] width 45 height 13
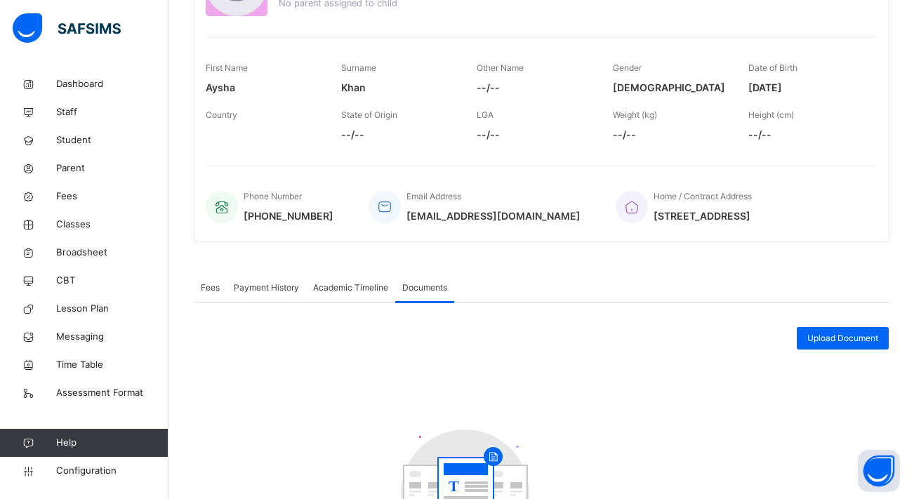
scroll to position [195, 0]
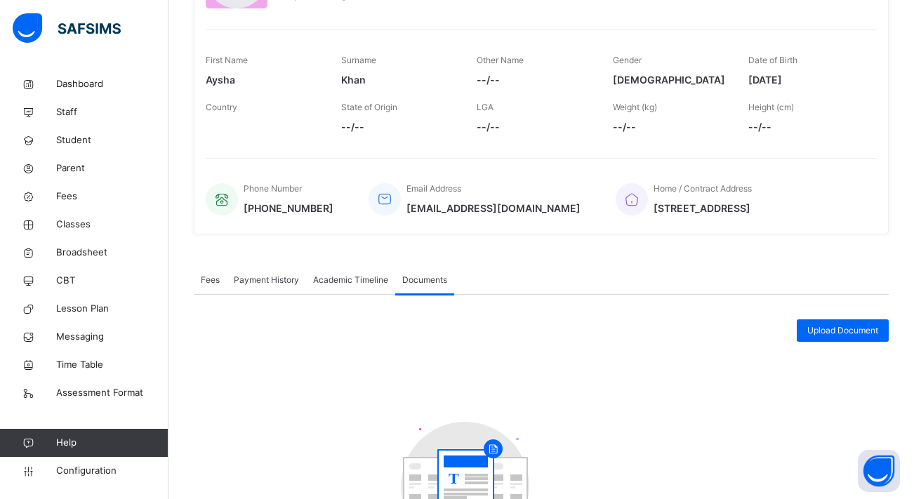
click at [248, 285] on span "Payment History" at bounding box center [266, 280] width 65 height 13
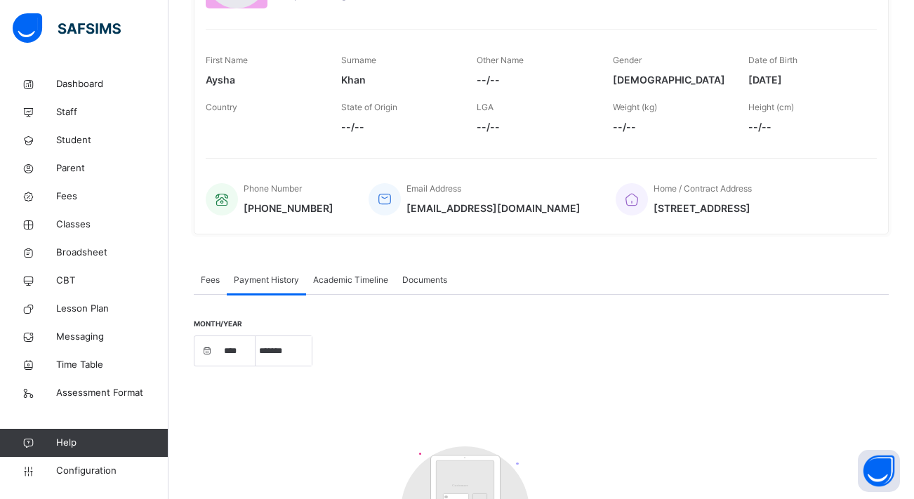
click at [216, 280] on span "Fees" at bounding box center [210, 280] width 19 height 13
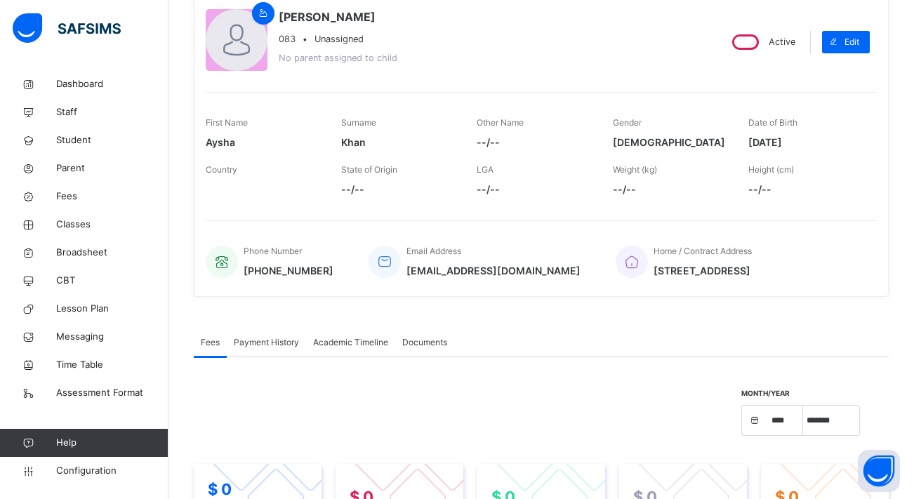
scroll to position [119, 0]
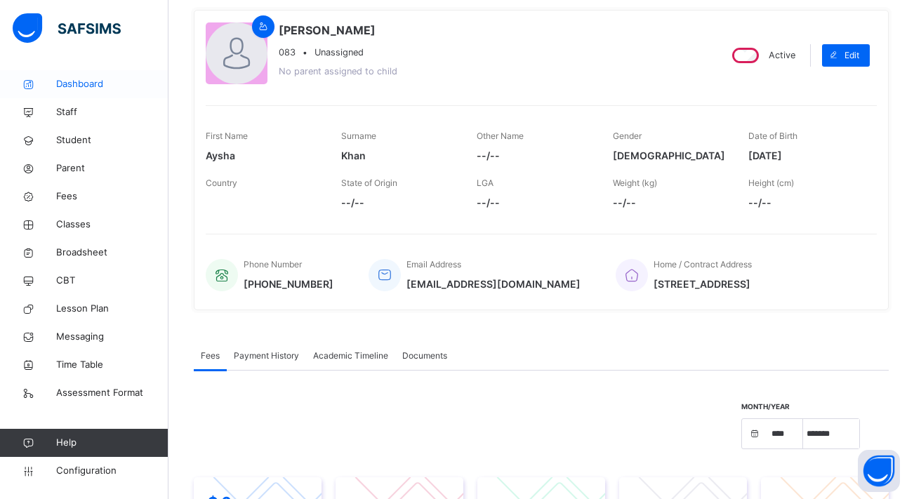
click at [91, 93] on link "Dashboard" at bounding box center [84, 84] width 169 height 28
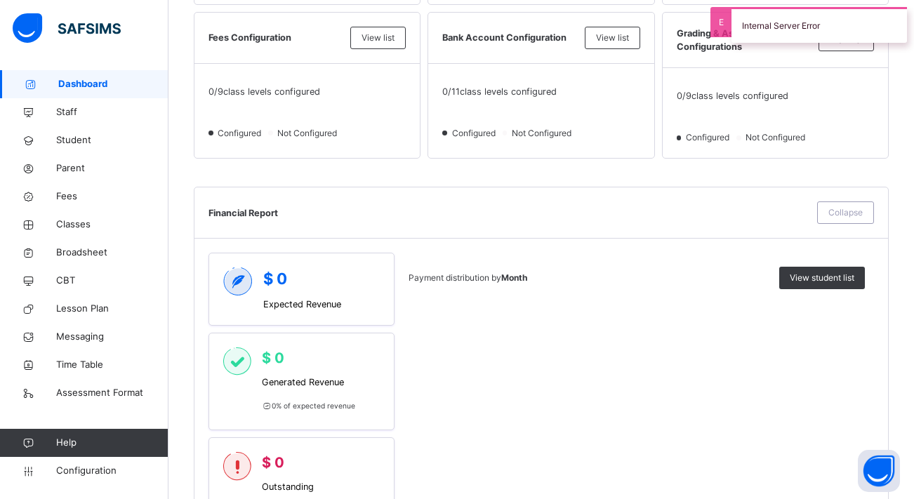
scroll to position [480, 0]
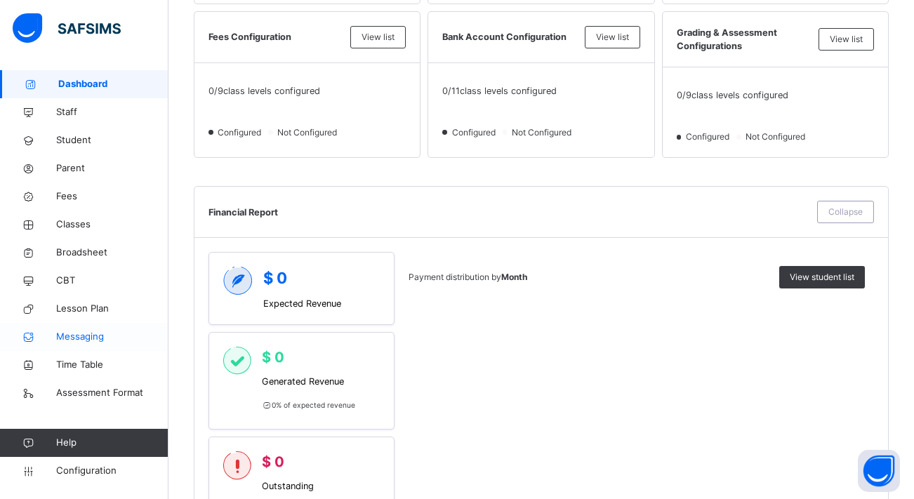
click at [67, 324] on link "Messaging" at bounding box center [84, 337] width 169 height 28
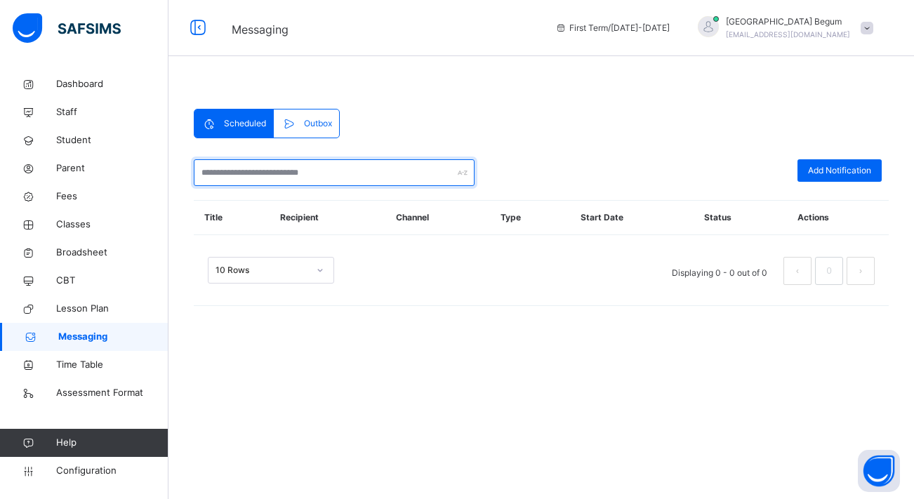
click at [346, 183] on input "text" at bounding box center [334, 172] width 281 height 27
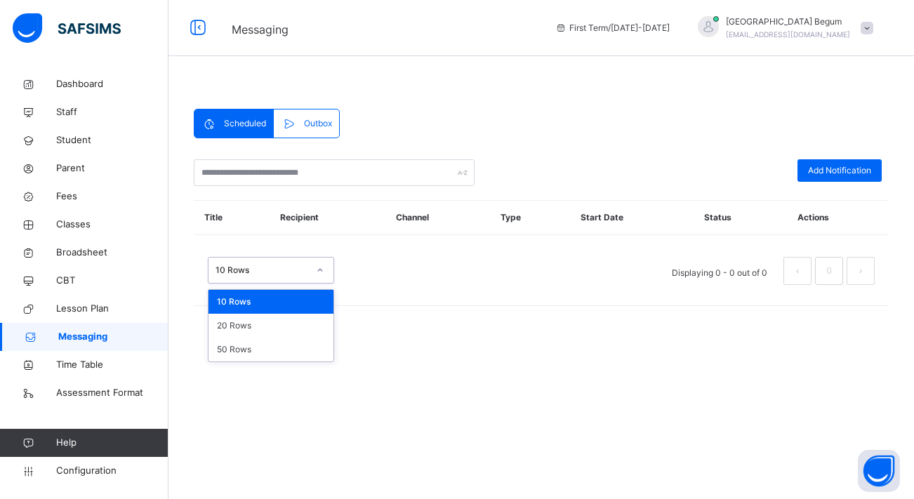
click at [315, 274] on div at bounding box center [320, 270] width 24 height 22
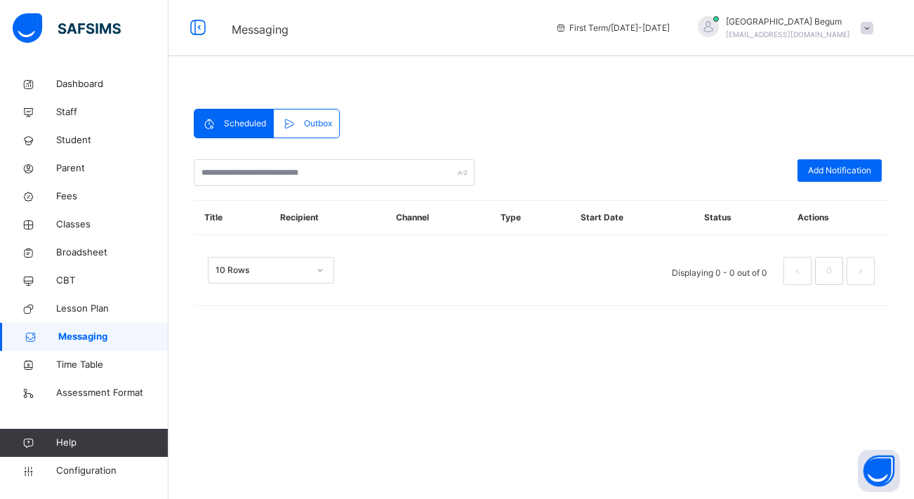
click at [375, 296] on div "10 Rows Displaying 0 - 0 out of 0 0" at bounding box center [541, 264] width 695 height 70
click at [84, 225] on span "Classes" at bounding box center [112, 225] width 112 height 14
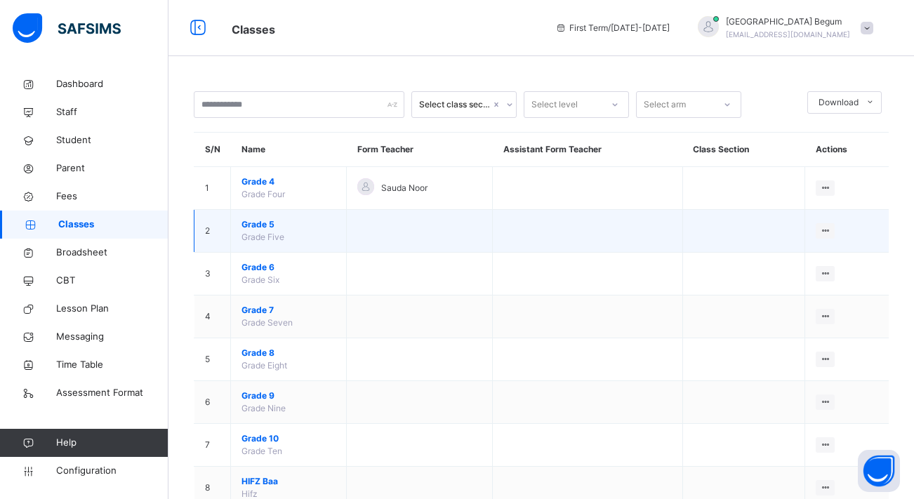
click at [271, 223] on span "Grade 5" at bounding box center [289, 224] width 94 height 13
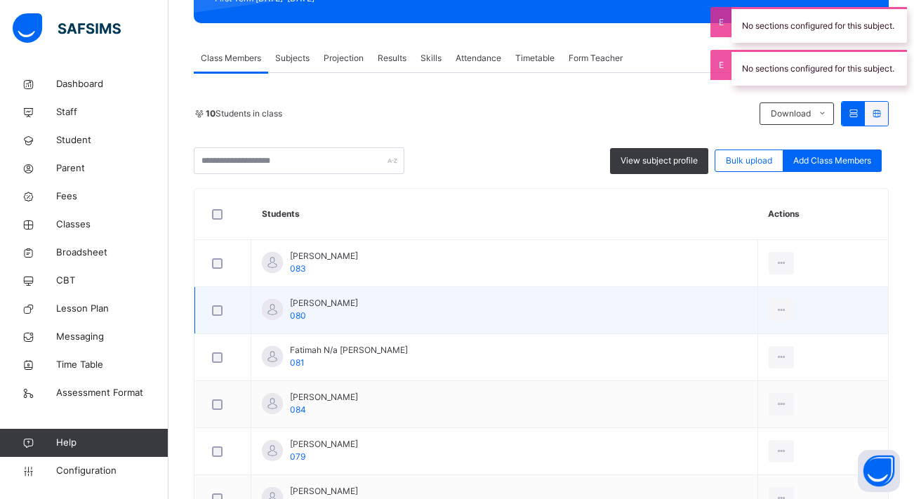
scroll to position [221, 0]
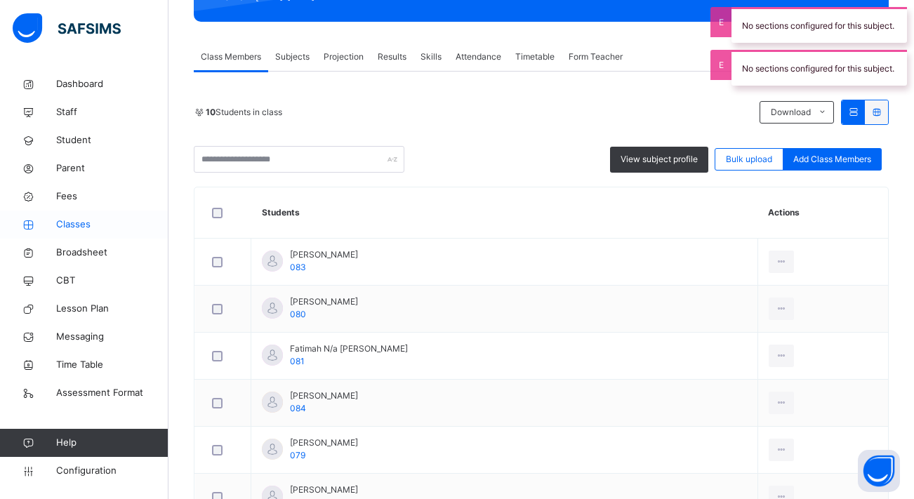
click at [63, 231] on span "Classes" at bounding box center [112, 225] width 112 height 14
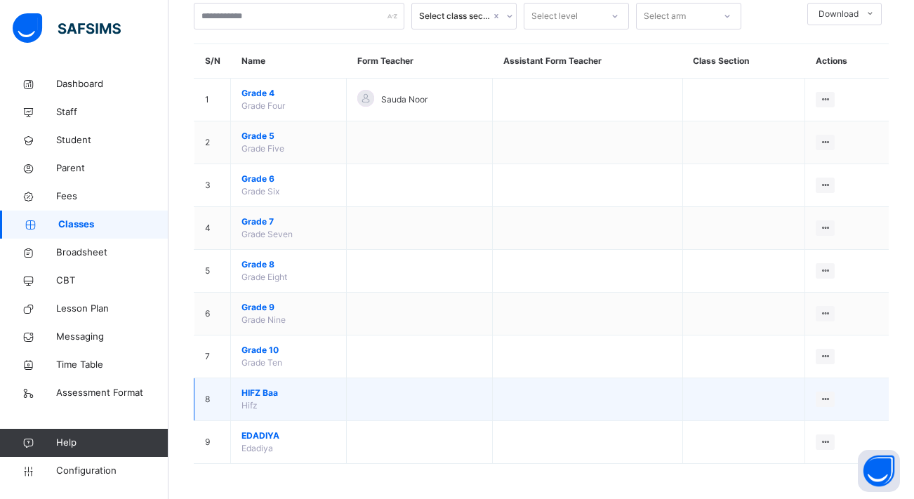
scroll to position [88, 0]
click at [268, 393] on span "HIFZ Baa" at bounding box center [289, 393] width 94 height 13
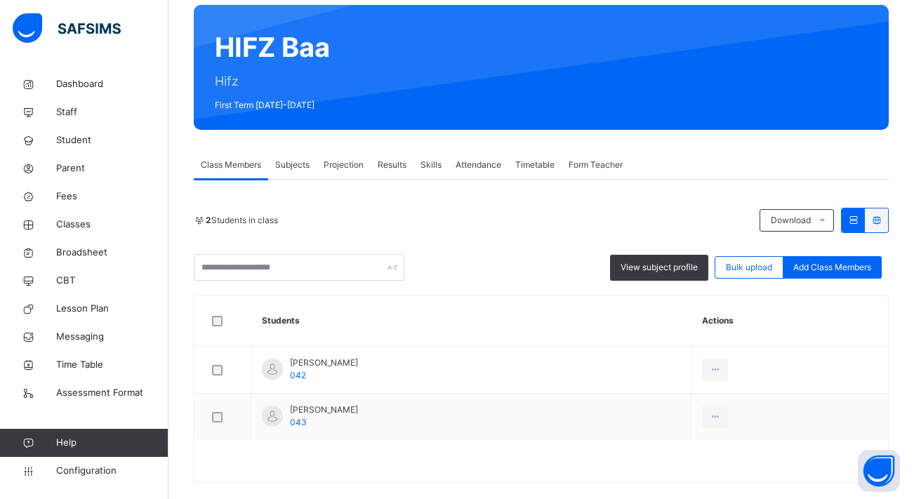
scroll to position [118, 0]
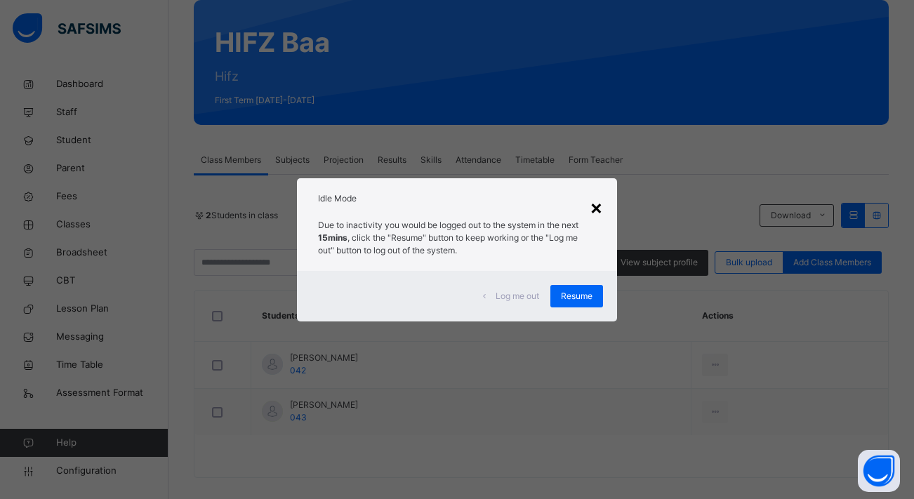
click at [593, 206] on div "×" at bounding box center [596, 206] width 13 height 29
